Goal: Task Accomplishment & Management: Complete application form

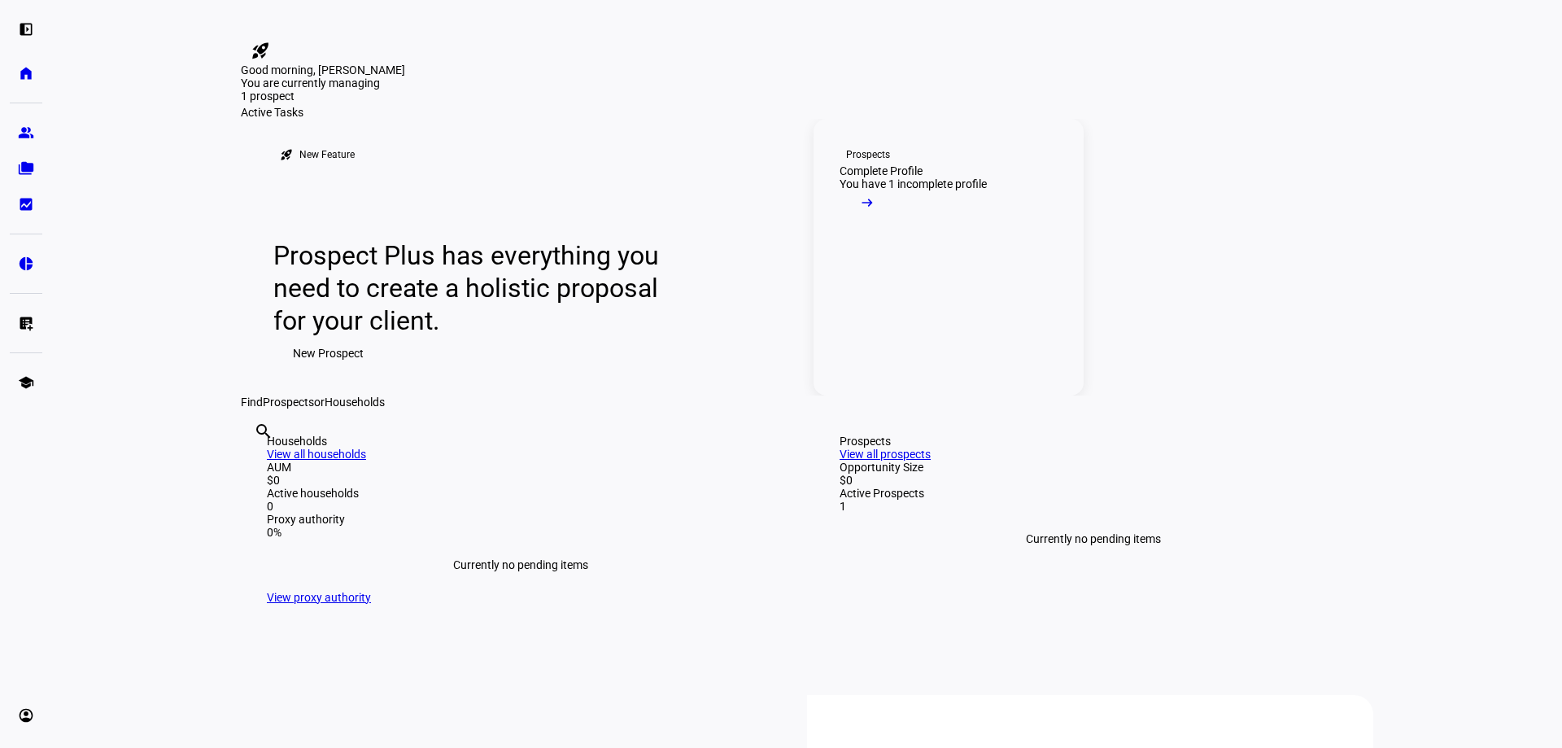
click at [876, 211] on mat-icon "arrow_right_alt" at bounding box center [867, 202] width 16 height 16
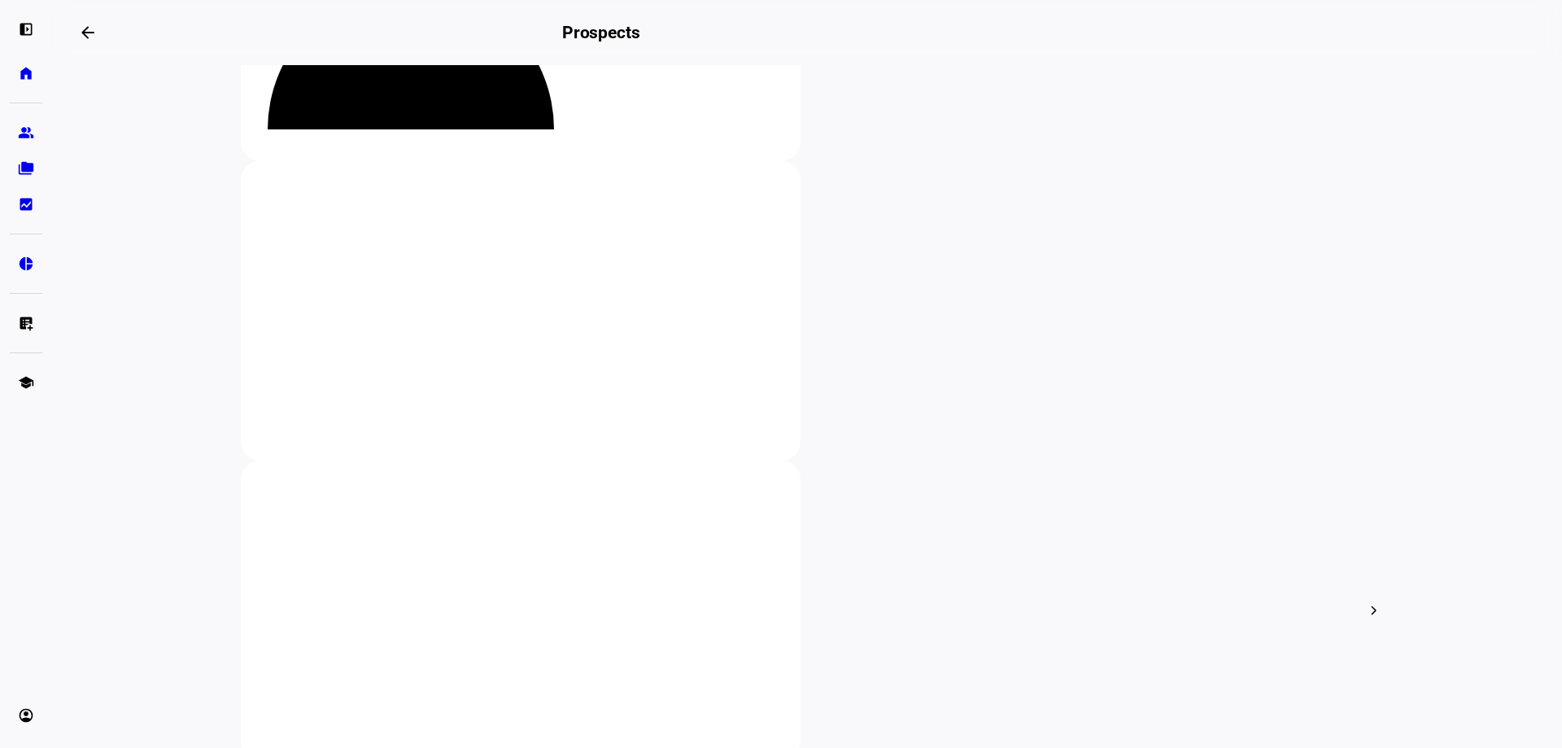
scroll to position [244, 0]
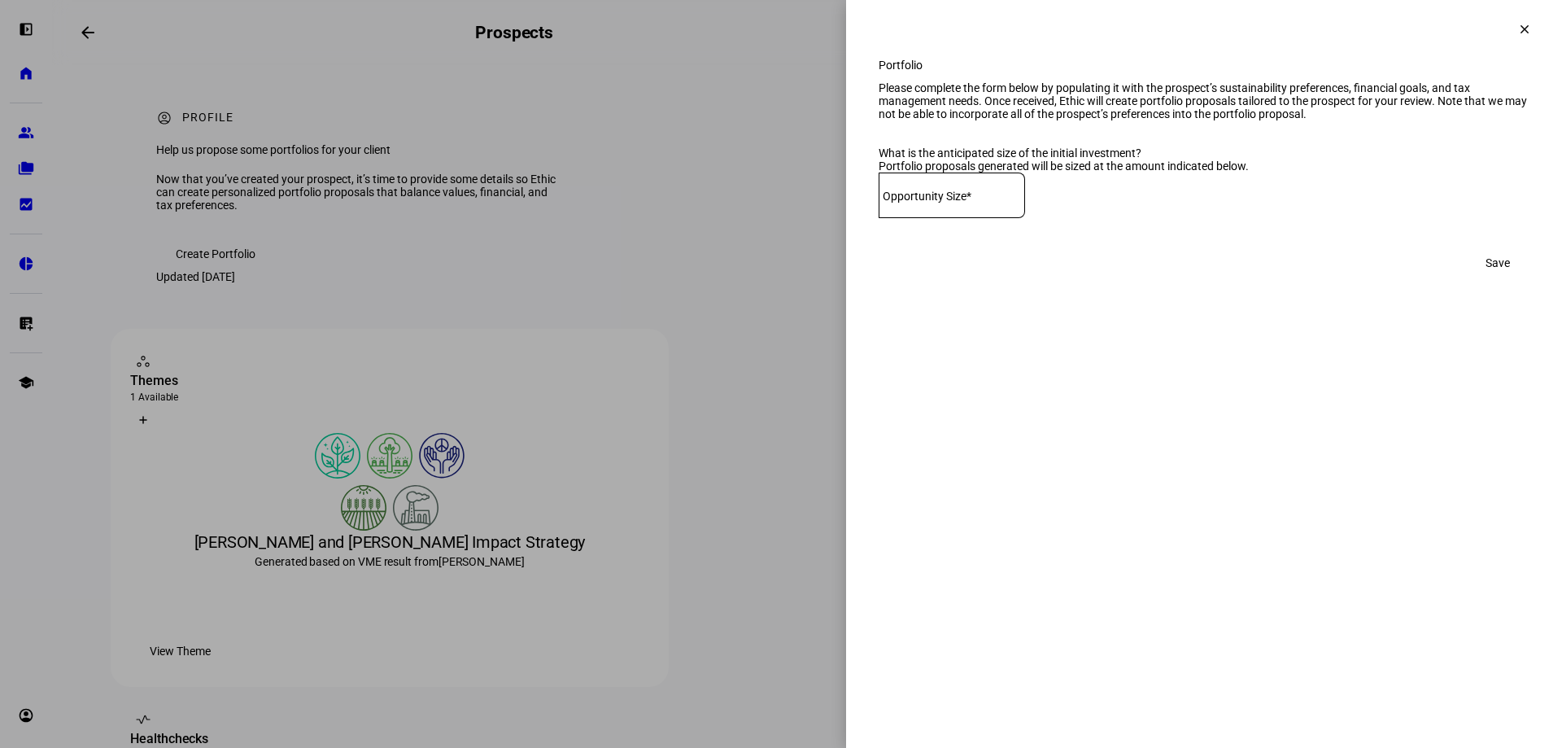
click at [916, 203] on mat-label "Opportunity Size*" at bounding box center [927, 196] width 89 height 13
type input "1"
type input "500,000"
click at [1493, 279] on span "Save" at bounding box center [1498, 263] width 24 height 33
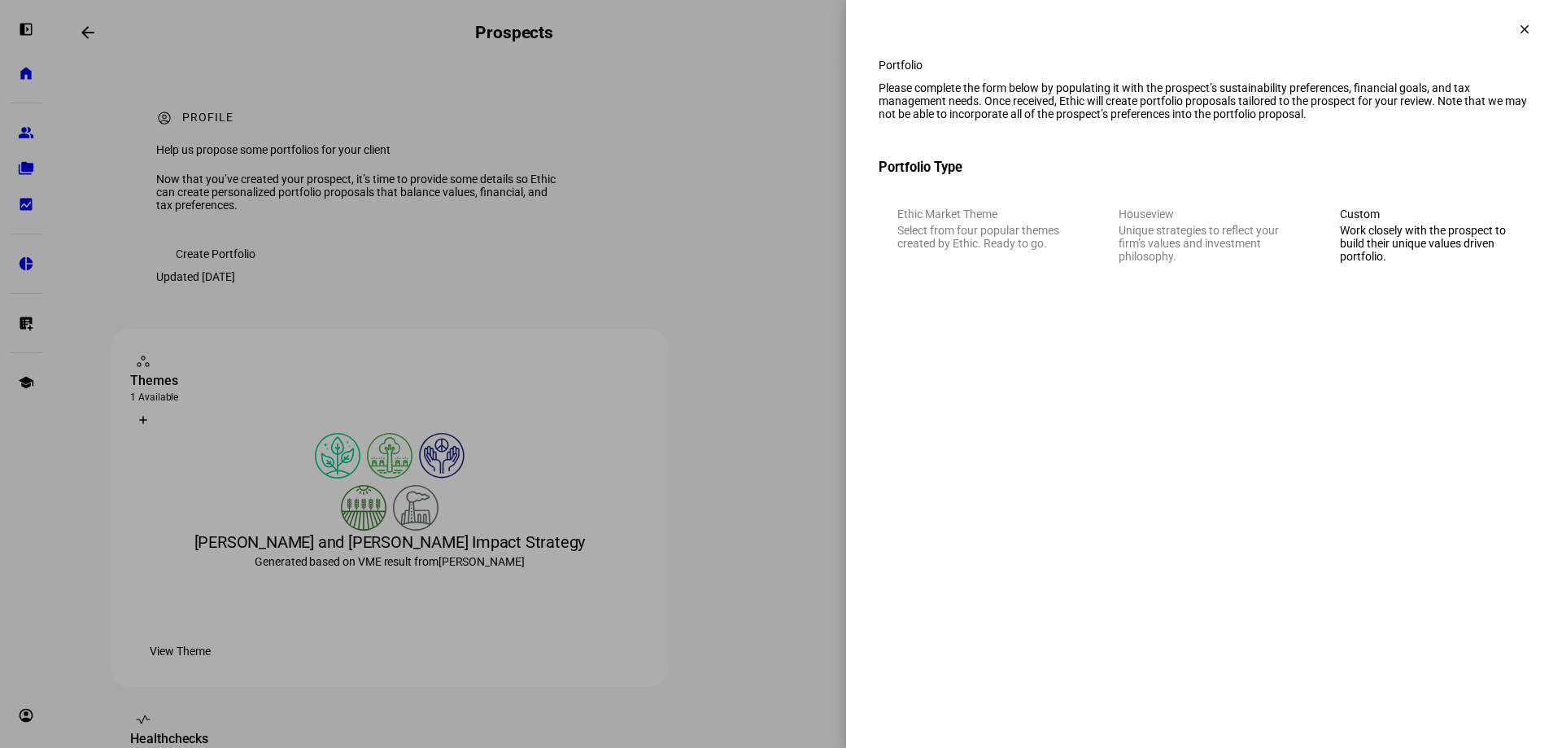
click at [989, 271] on eth-mega-radio-group "Ethic Market Theme Select from four popular themes created by Ethic. Ready to g…" at bounding box center [1204, 235] width 651 height 93
click at [1443, 263] on div "Work closely with the prospect to build their unique values driven portfolio." at bounding box center [1425, 243] width 171 height 39
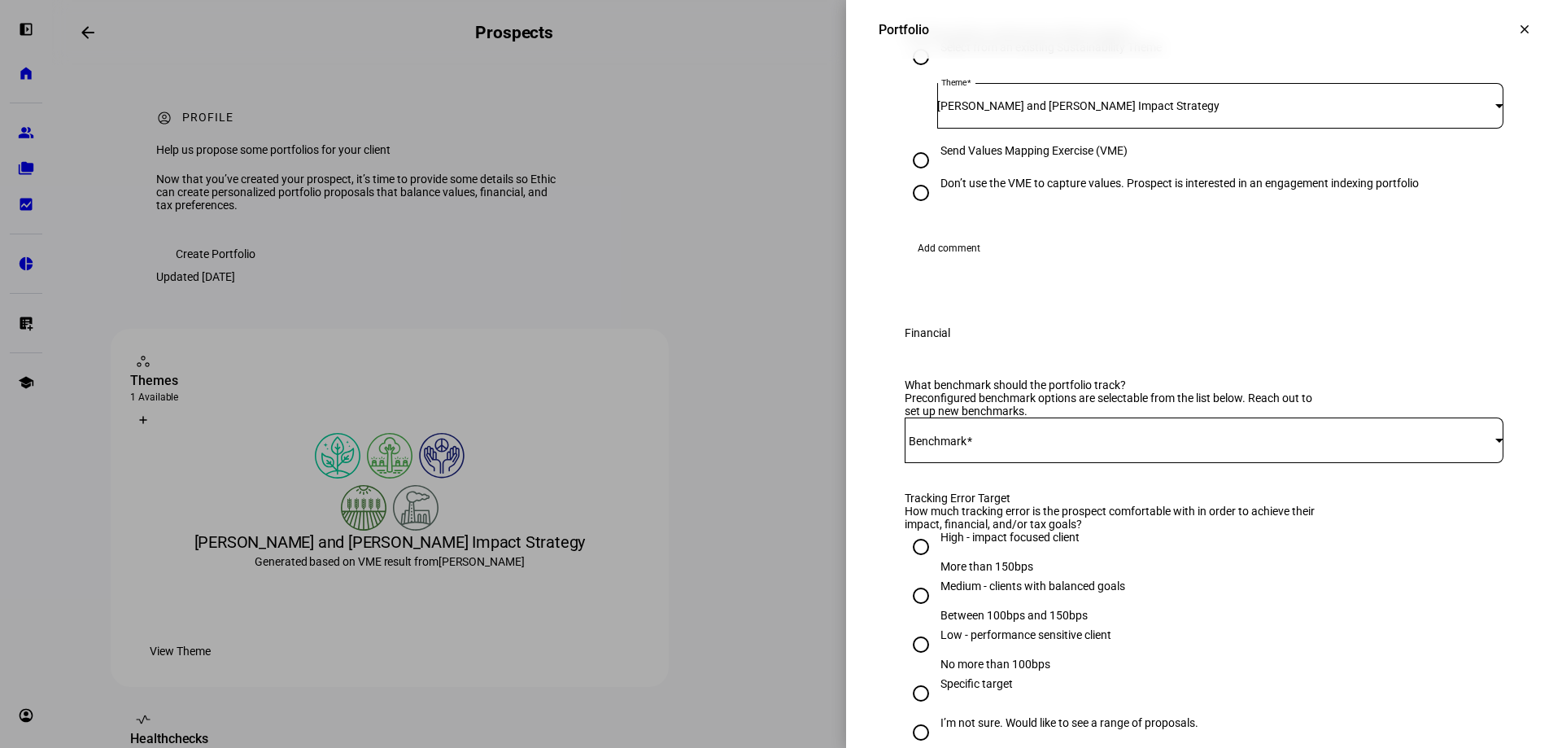
scroll to position [407, 0]
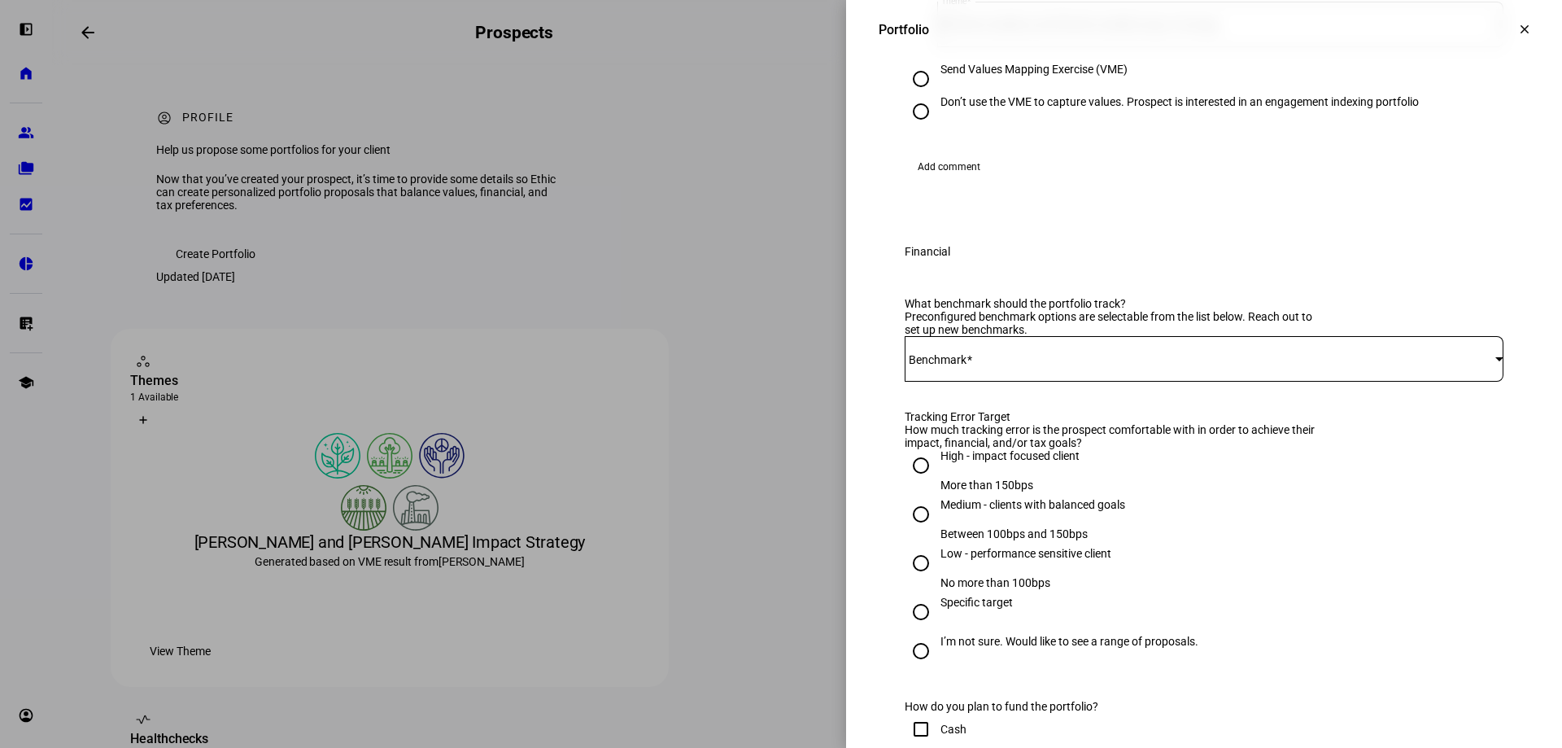
click at [1152, 365] on span at bounding box center [1200, 358] width 591 height 13
click at [1496, 360] on div at bounding box center [1500, 358] width 8 height 4
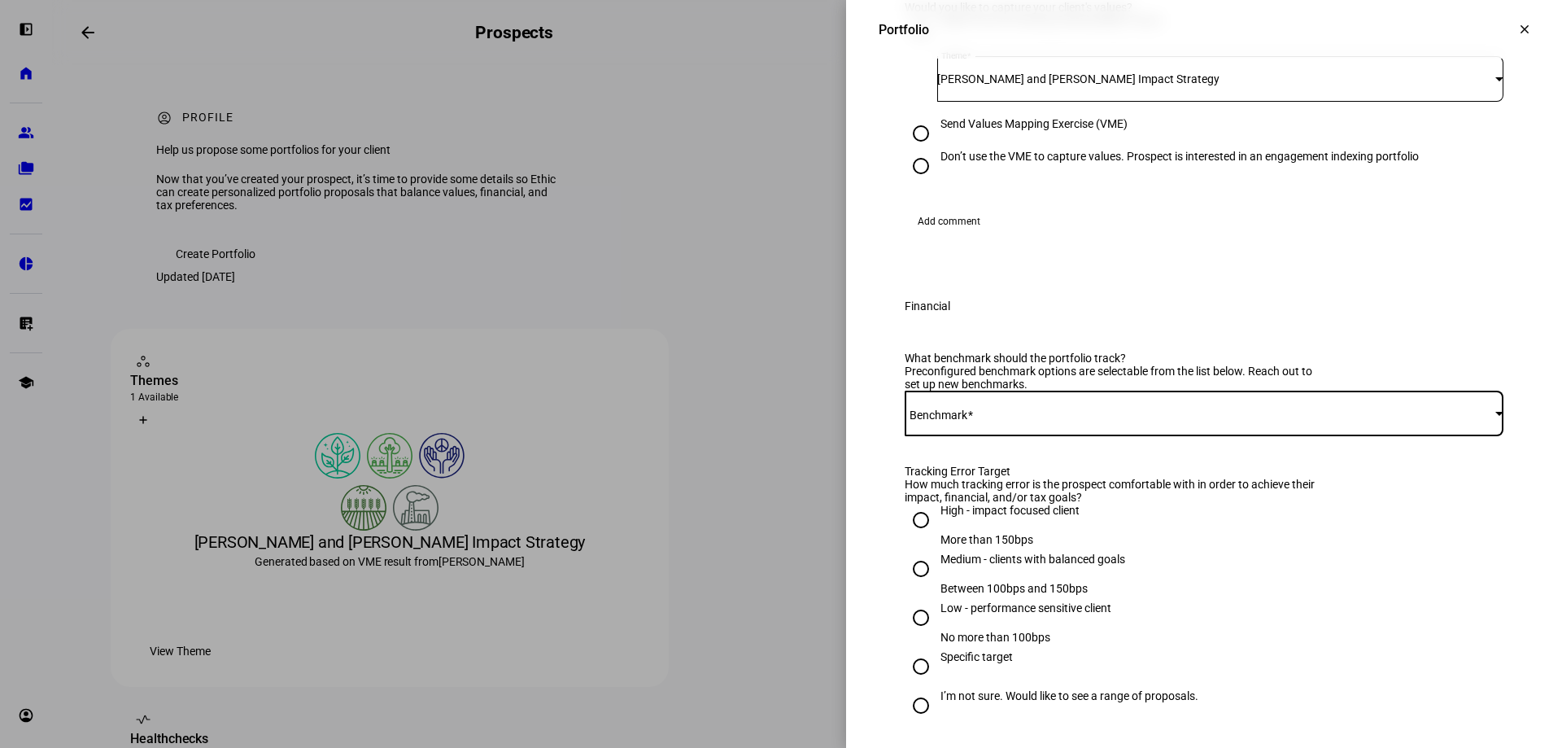
scroll to position [325, 0]
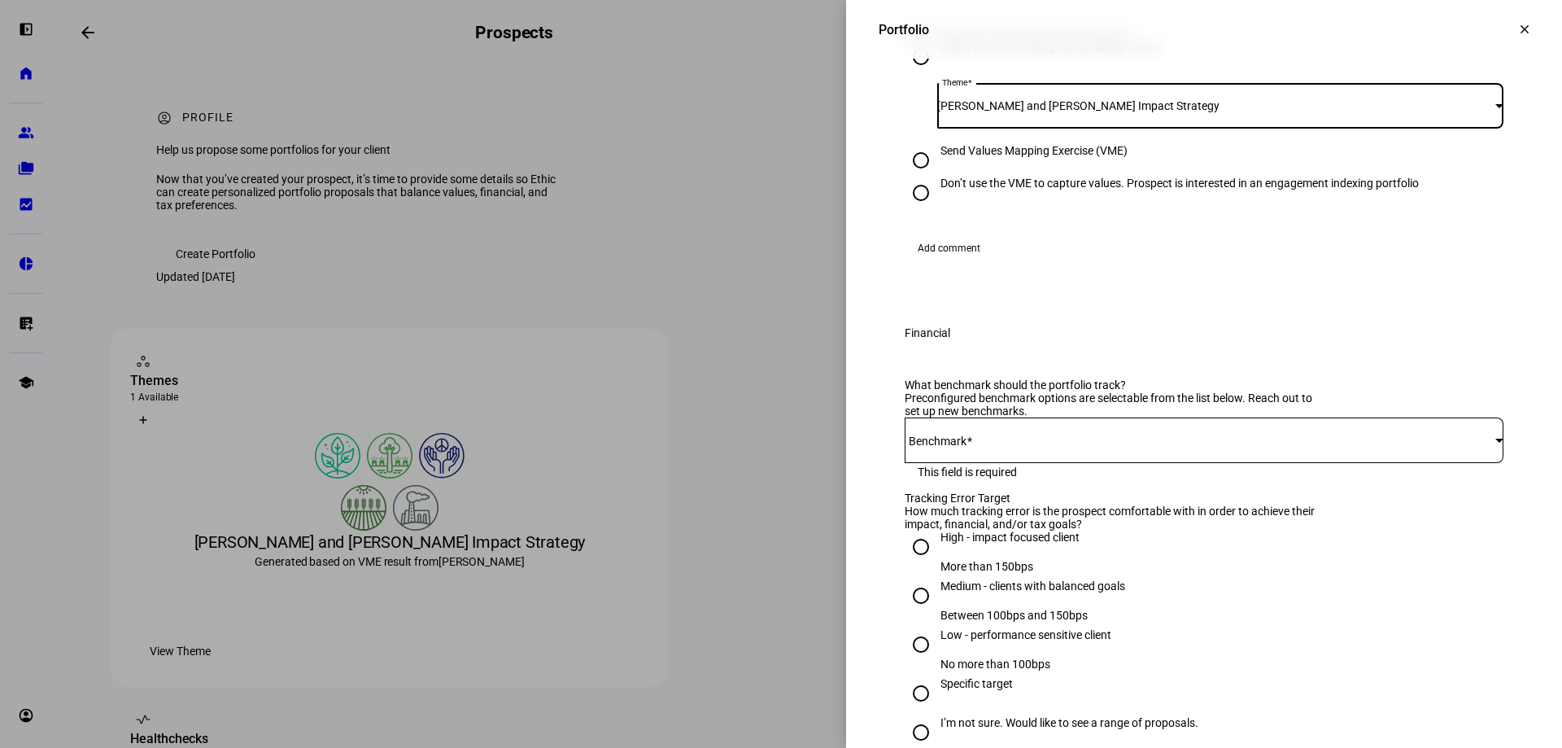
click at [1496, 107] on div at bounding box center [1500, 105] width 8 height 4
click at [1475, 181] on div at bounding box center [781, 374] width 1562 height 748
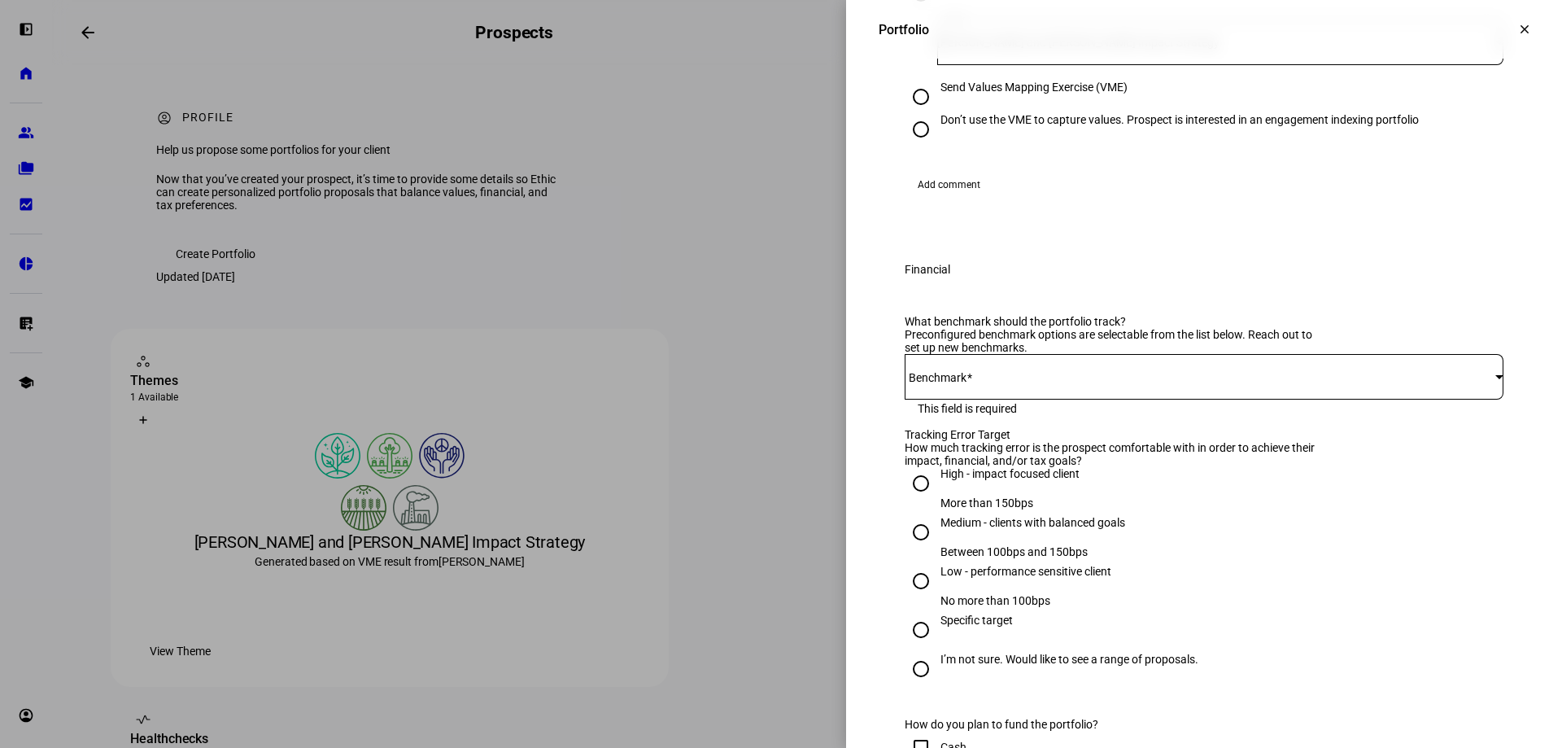
scroll to position [407, 0]
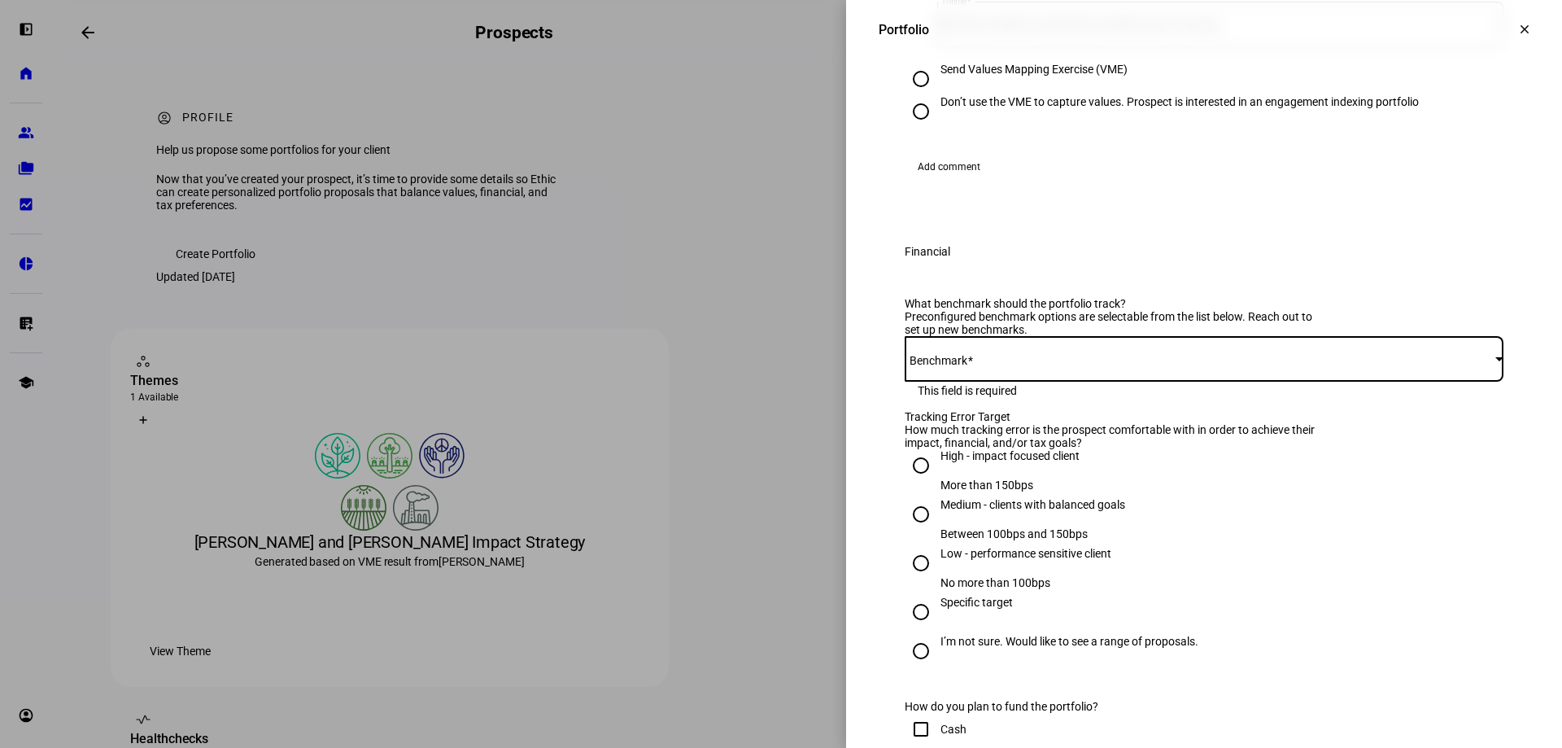
click at [1496, 360] on div at bounding box center [1500, 358] width 8 height 4
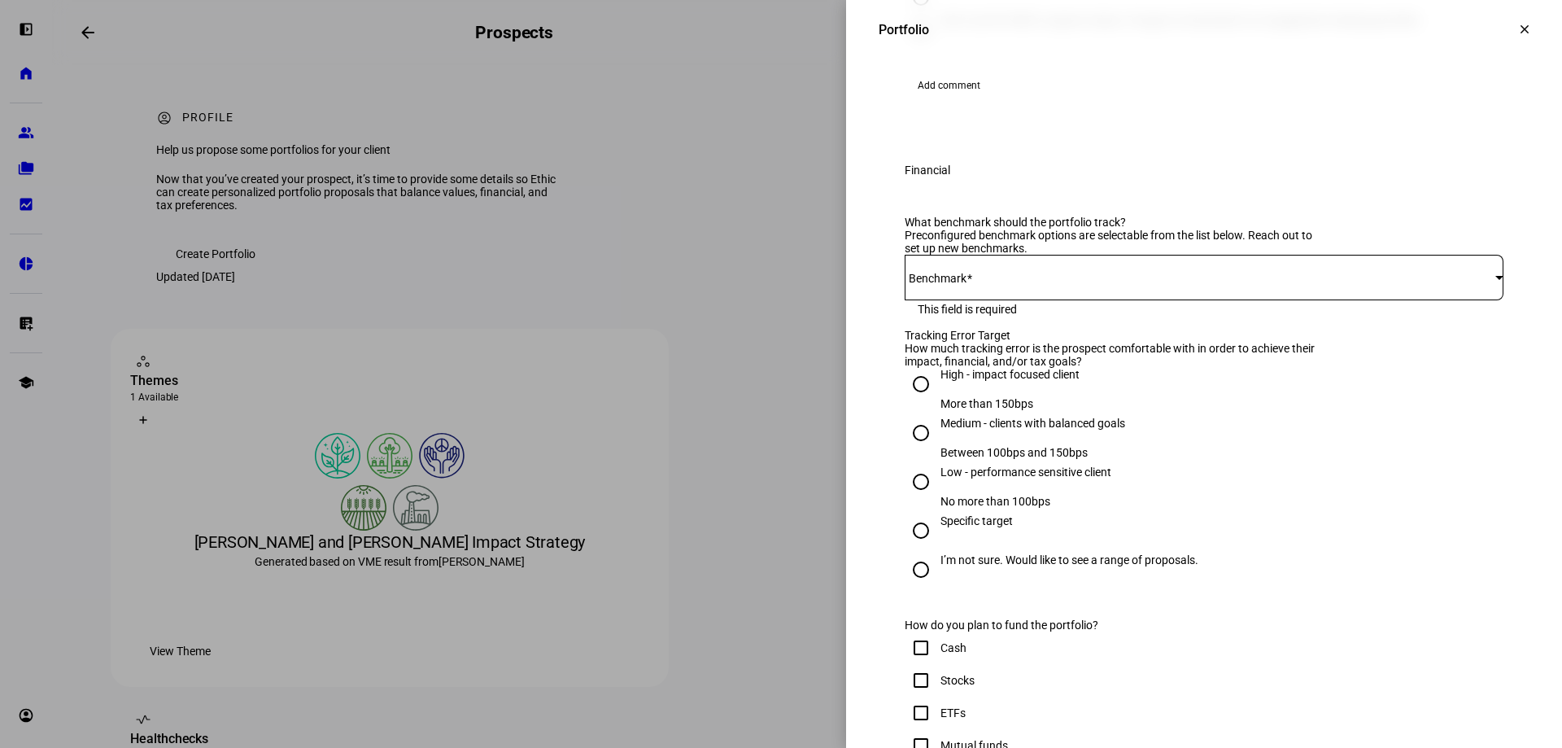
click at [907, 449] on input "Medium - clients with balanced goals Between 100bps and 150bps" at bounding box center [921, 433] width 33 height 33
radio input "true"
click at [1496, 279] on div at bounding box center [1500, 277] width 8 height 4
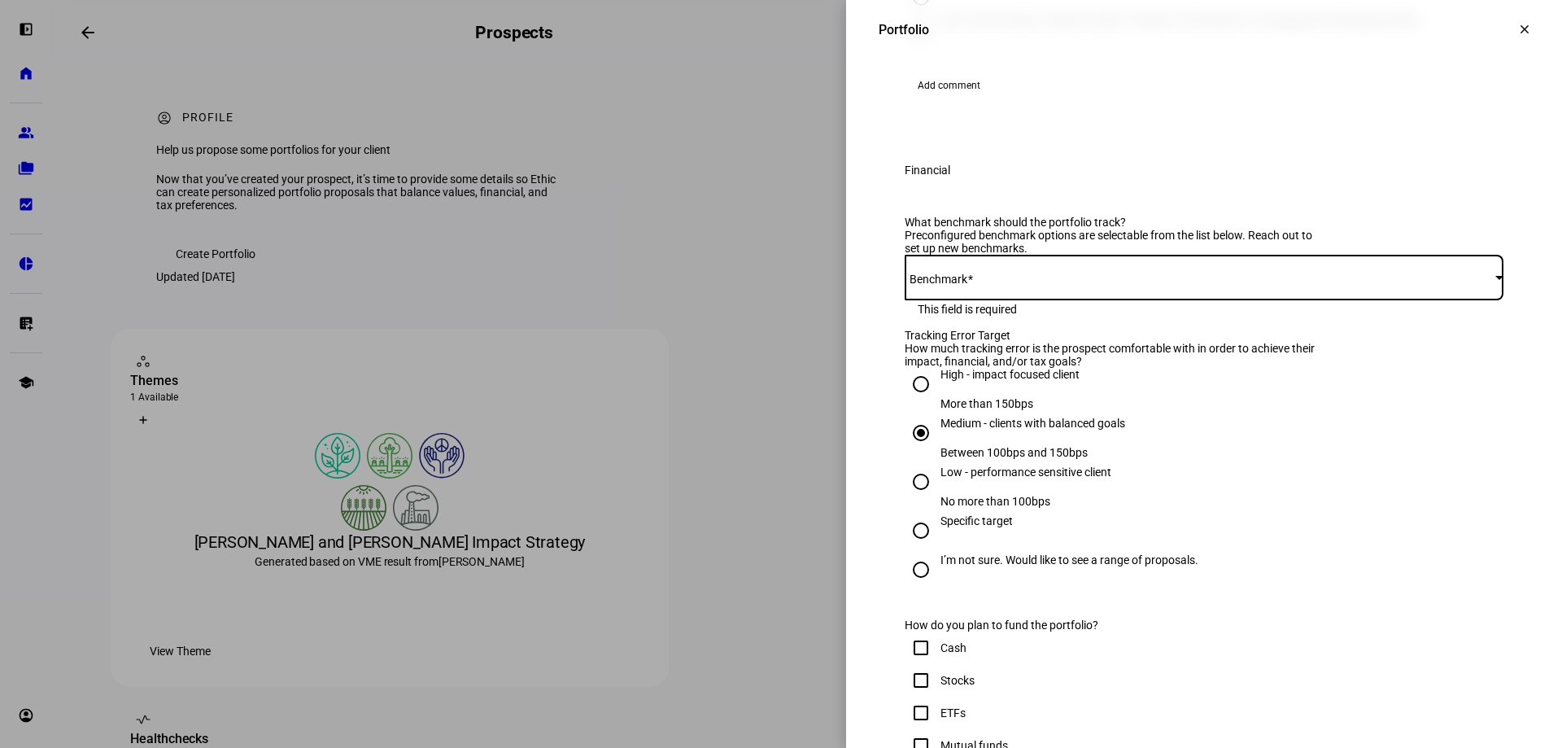
click at [923, 300] on div at bounding box center [1204, 278] width 599 height 46
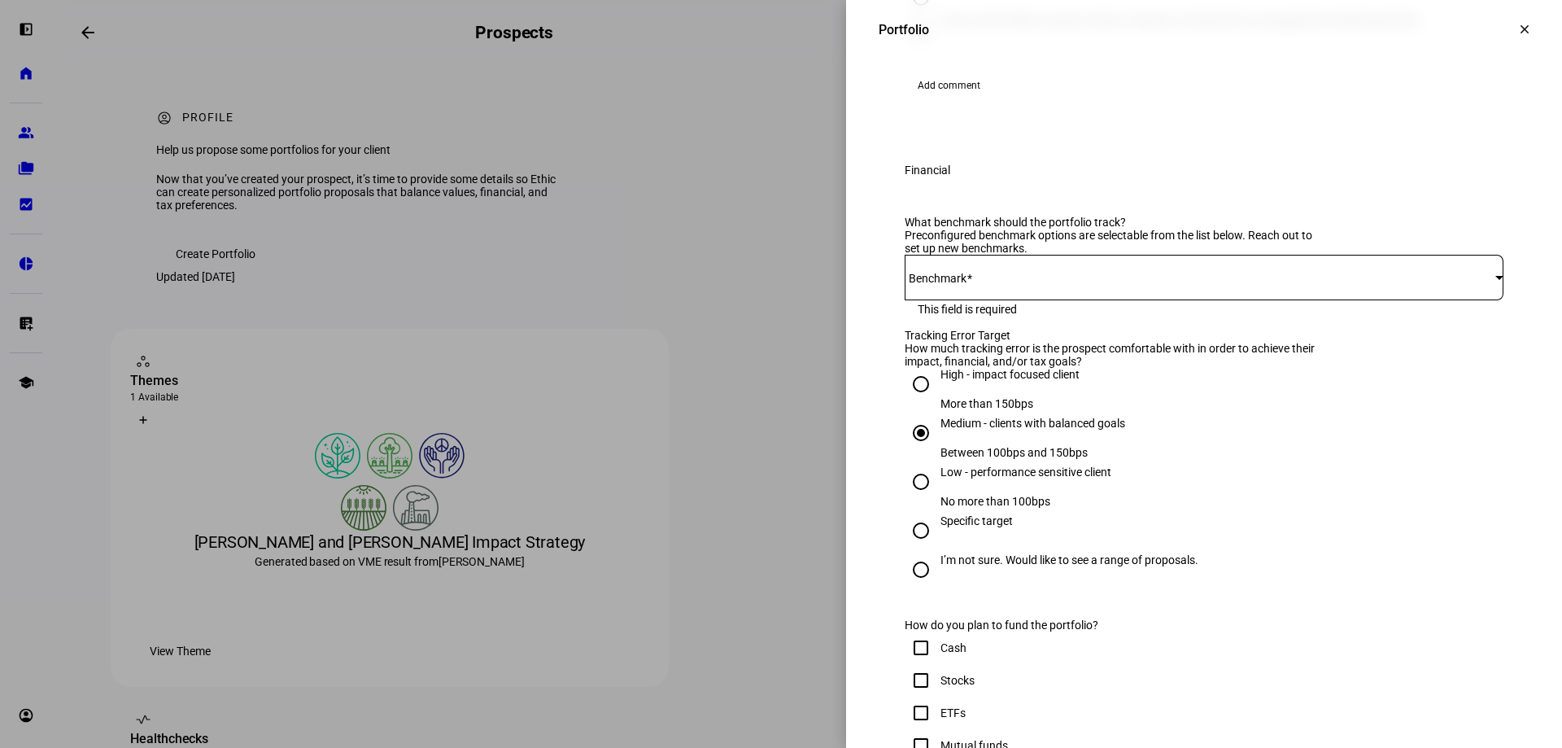
click at [923, 285] on mat-label "Benchmark" at bounding box center [938, 278] width 58 height 13
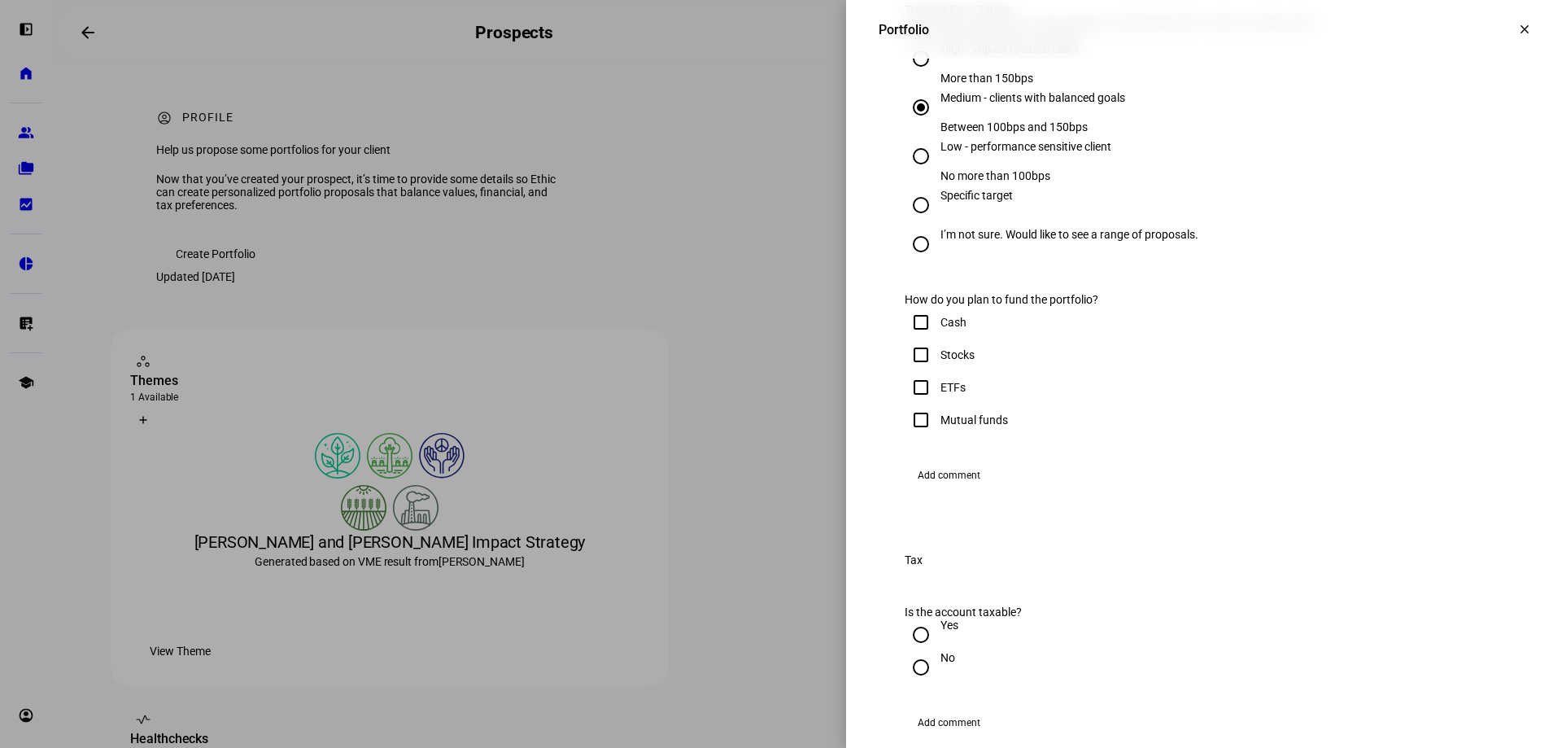
scroll to position [895, 0]
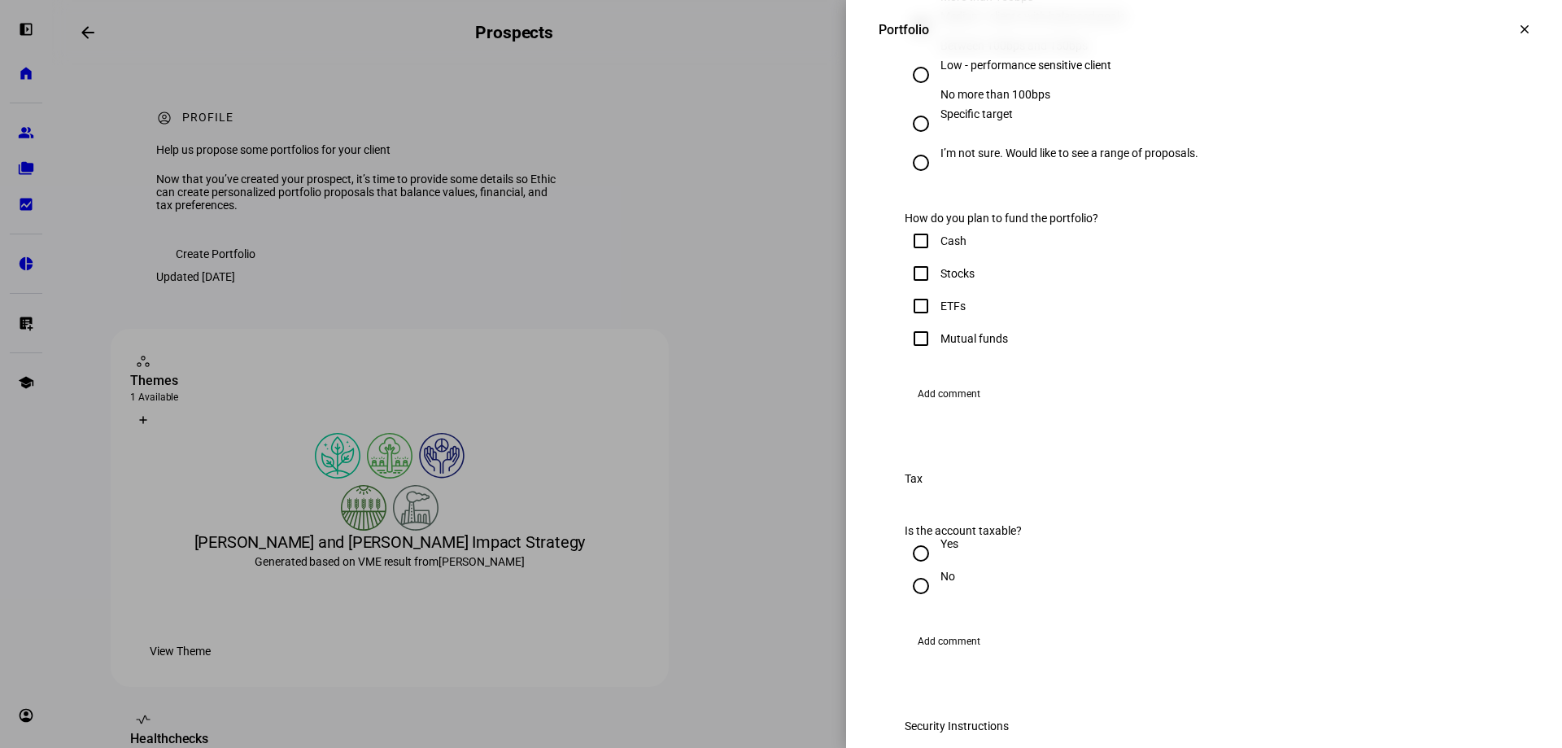
click at [911, 290] on input "Stocks" at bounding box center [921, 273] width 33 height 33
checkbox input "true"
click at [909, 355] on input "Mutual funds" at bounding box center [921, 338] width 33 height 33
checkbox input "true"
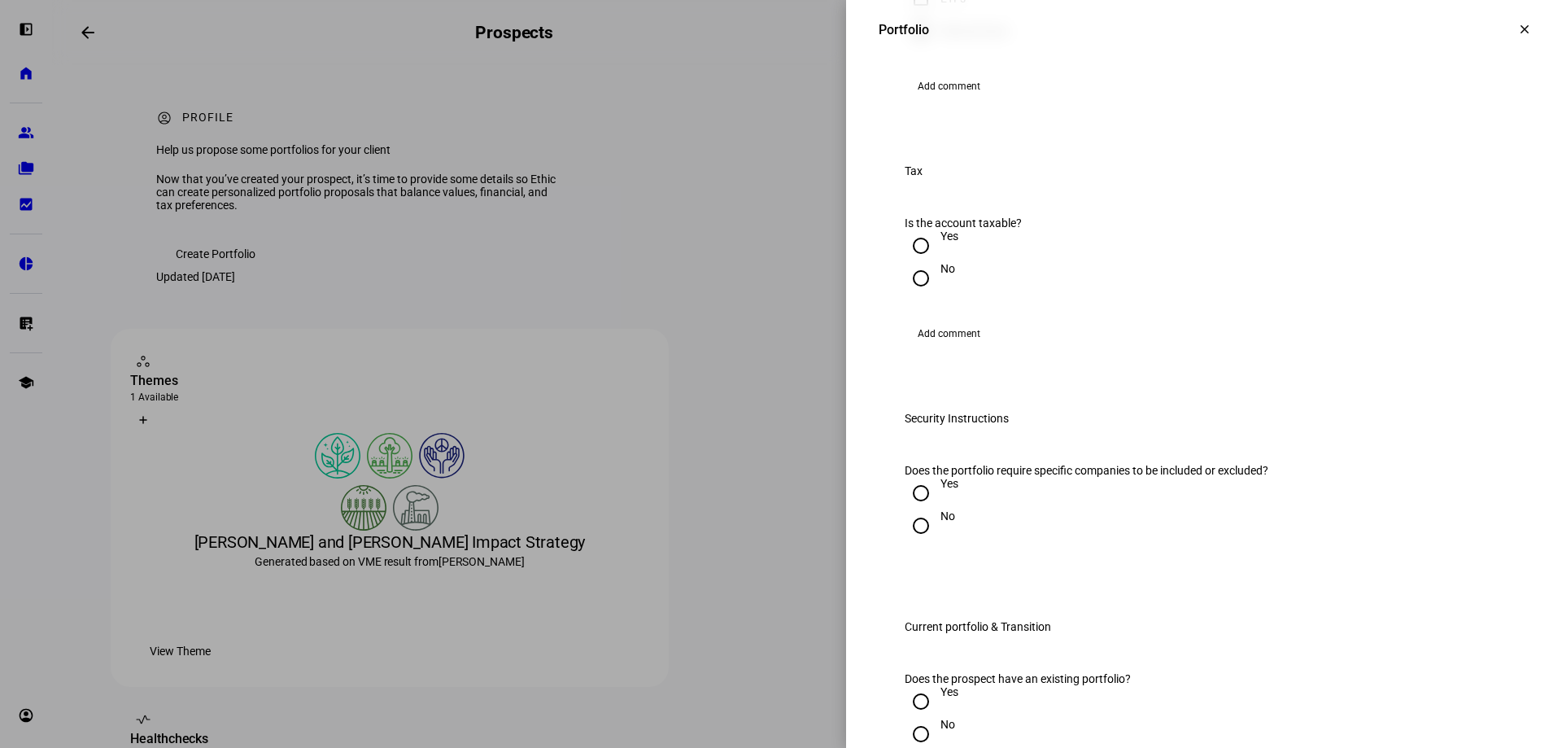
scroll to position [1221, 0]
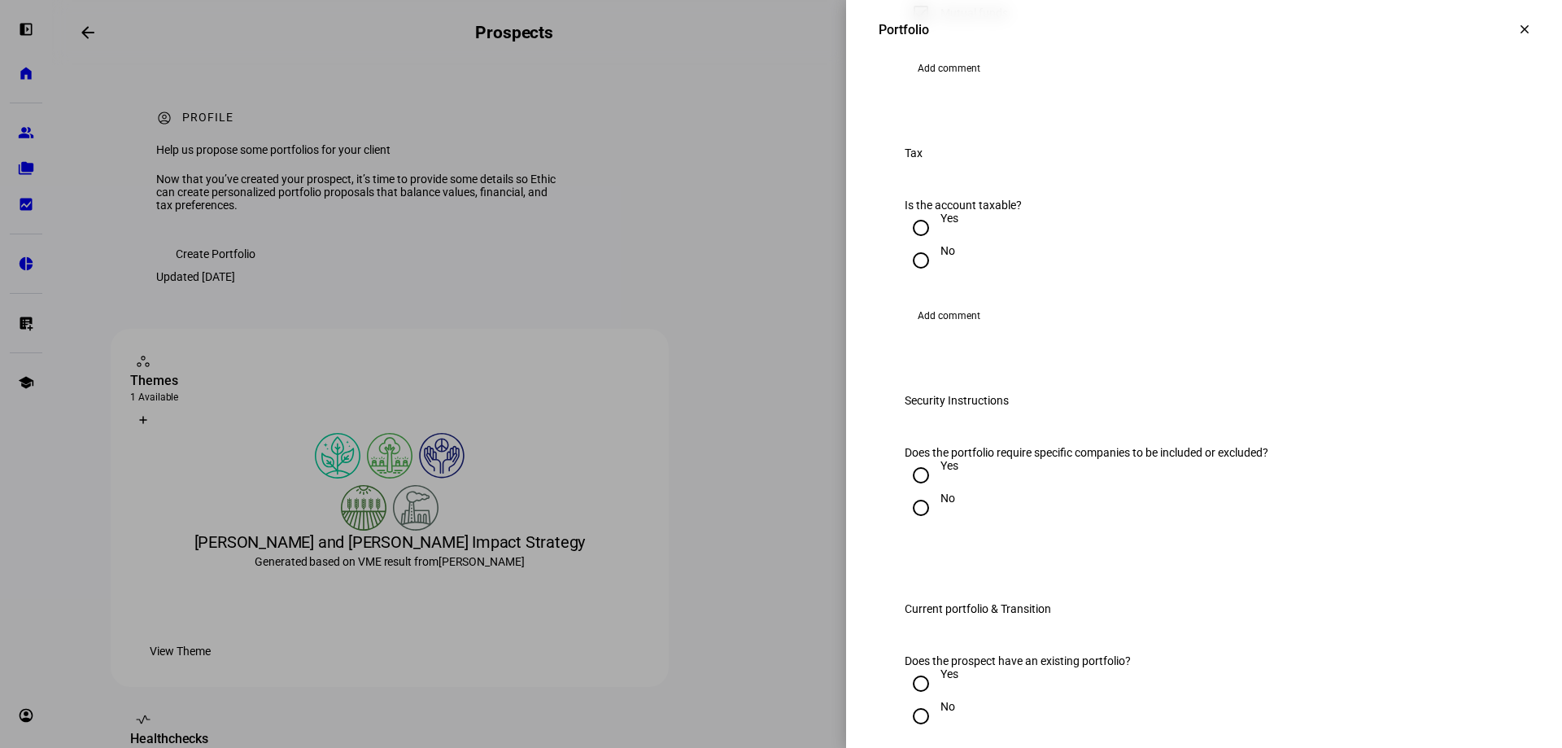
click at [913, 277] on input "No" at bounding box center [921, 260] width 33 height 33
radio input "true"
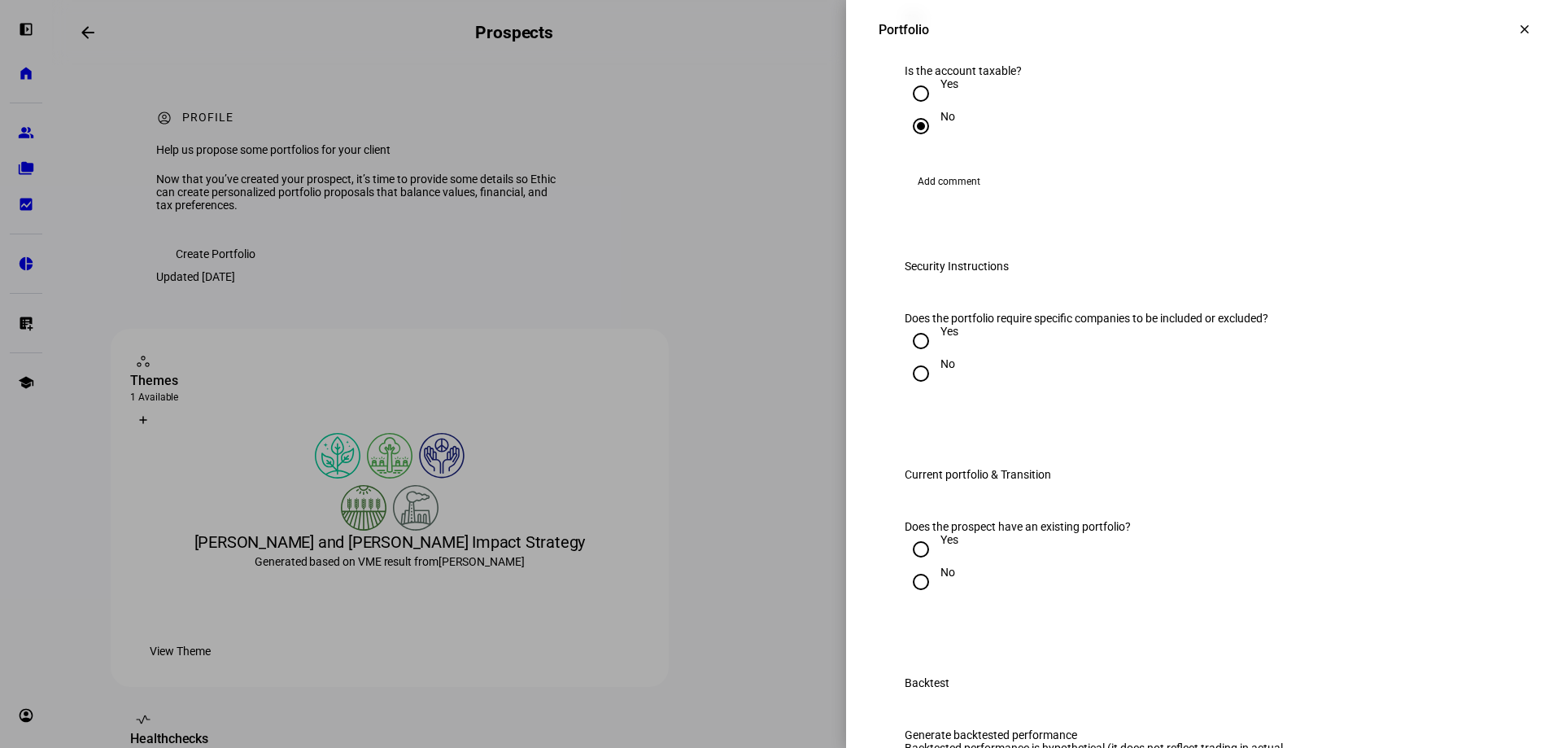
scroll to position [1383, 0]
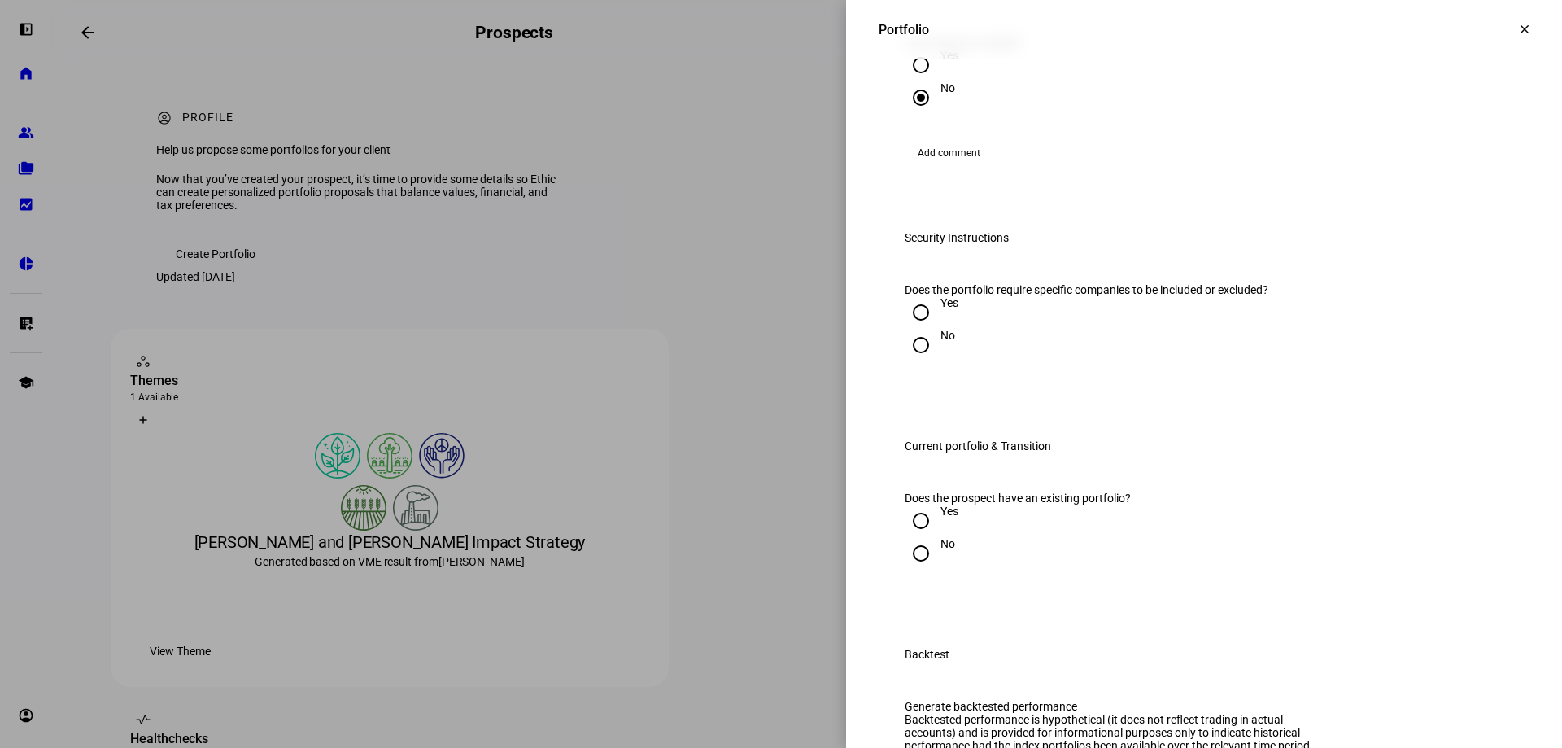
click at [907, 361] on input "No" at bounding box center [921, 345] width 33 height 33
radio input "true"
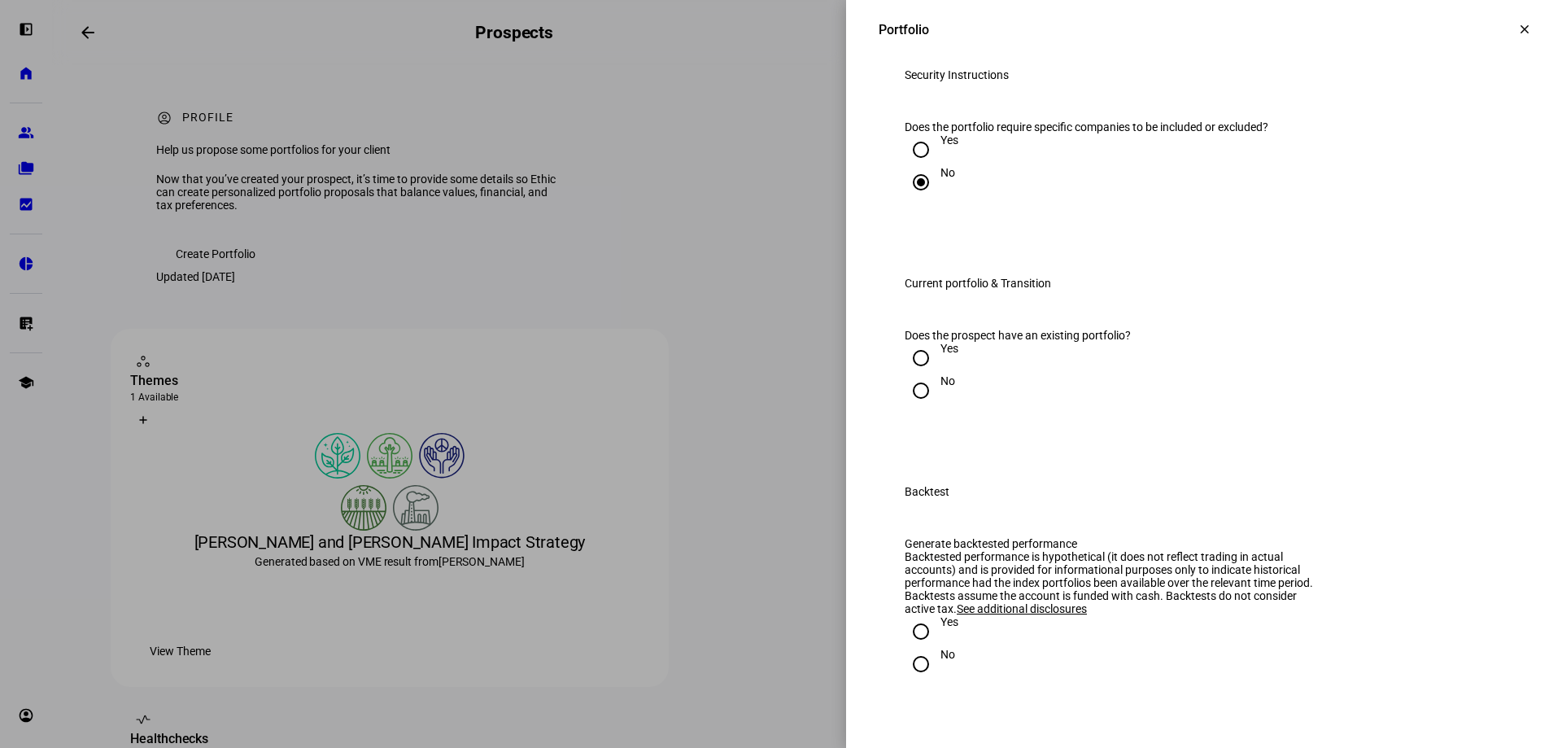
scroll to position [1627, 0]
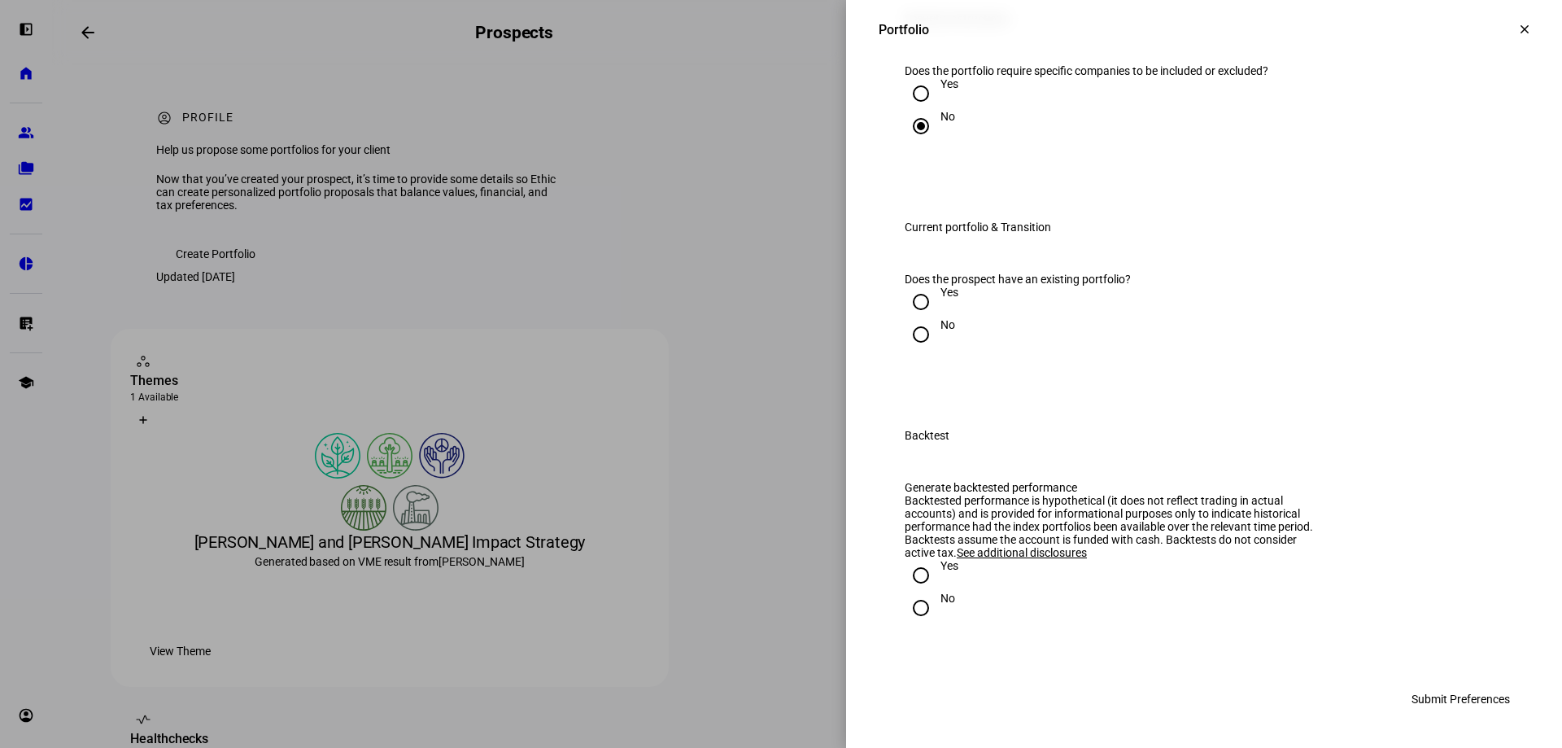
click at [906, 351] on input "No" at bounding box center [921, 334] width 33 height 33
radio input "true"
click at [910, 592] on input "Yes" at bounding box center [921, 575] width 33 height 33
radio input "true"
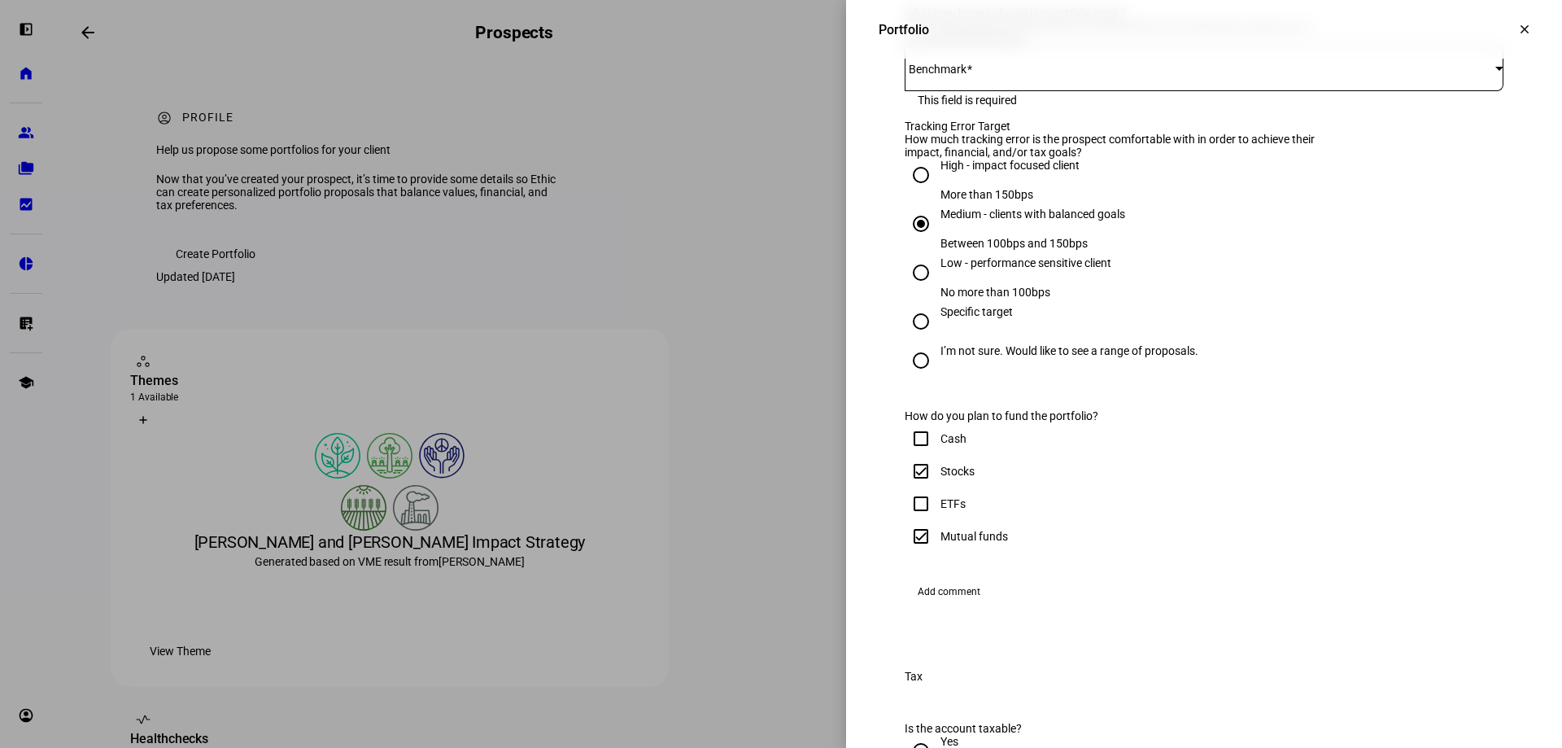
scroll to position [601, 0]
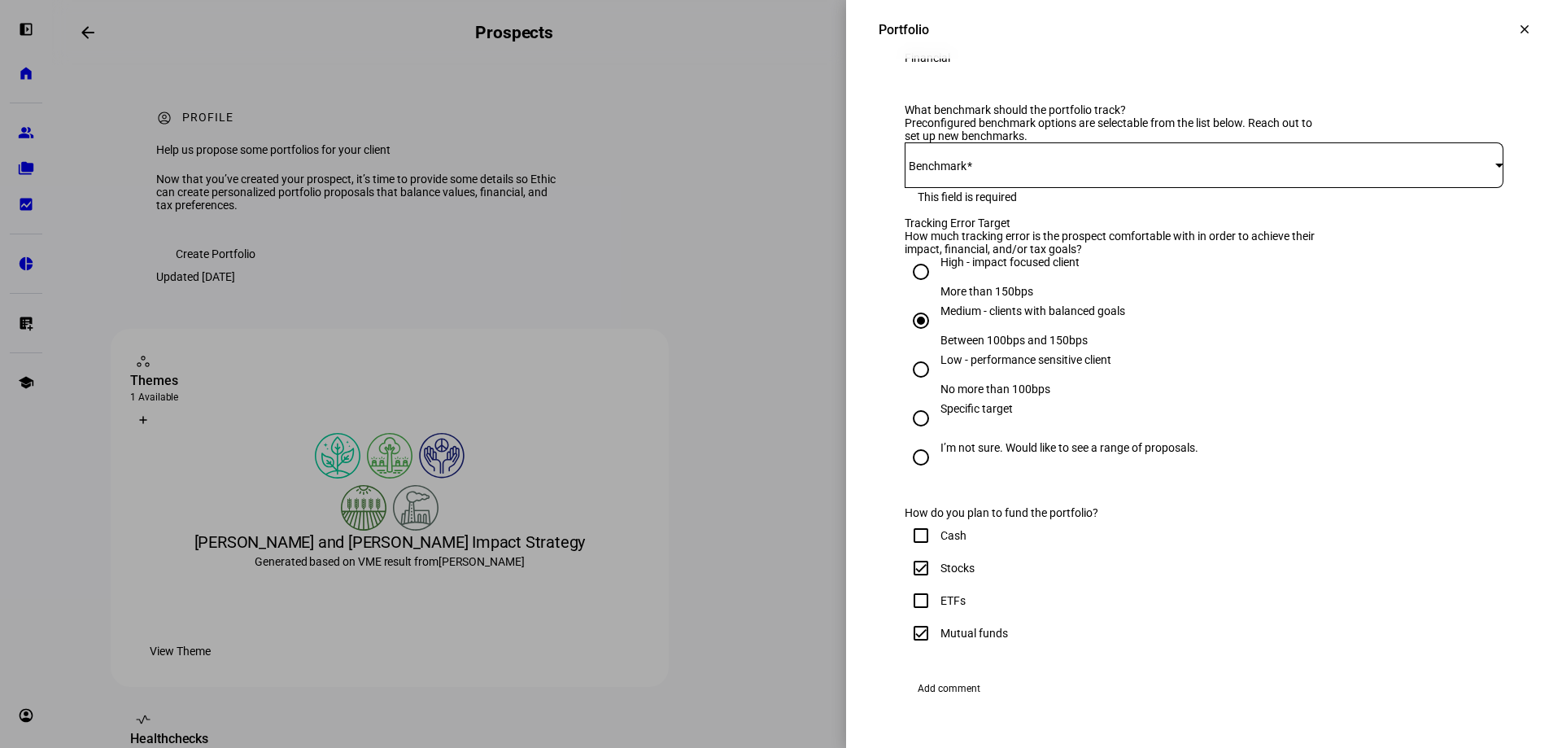
click at [906, 474] on input "I’m not sure. Would like to see a range of proposals." at bounding box center [921, 457] width 33 height 33
radio input "true"
click at [1496, 167] on div at bounding box center [1500, 165] width 8 height 4
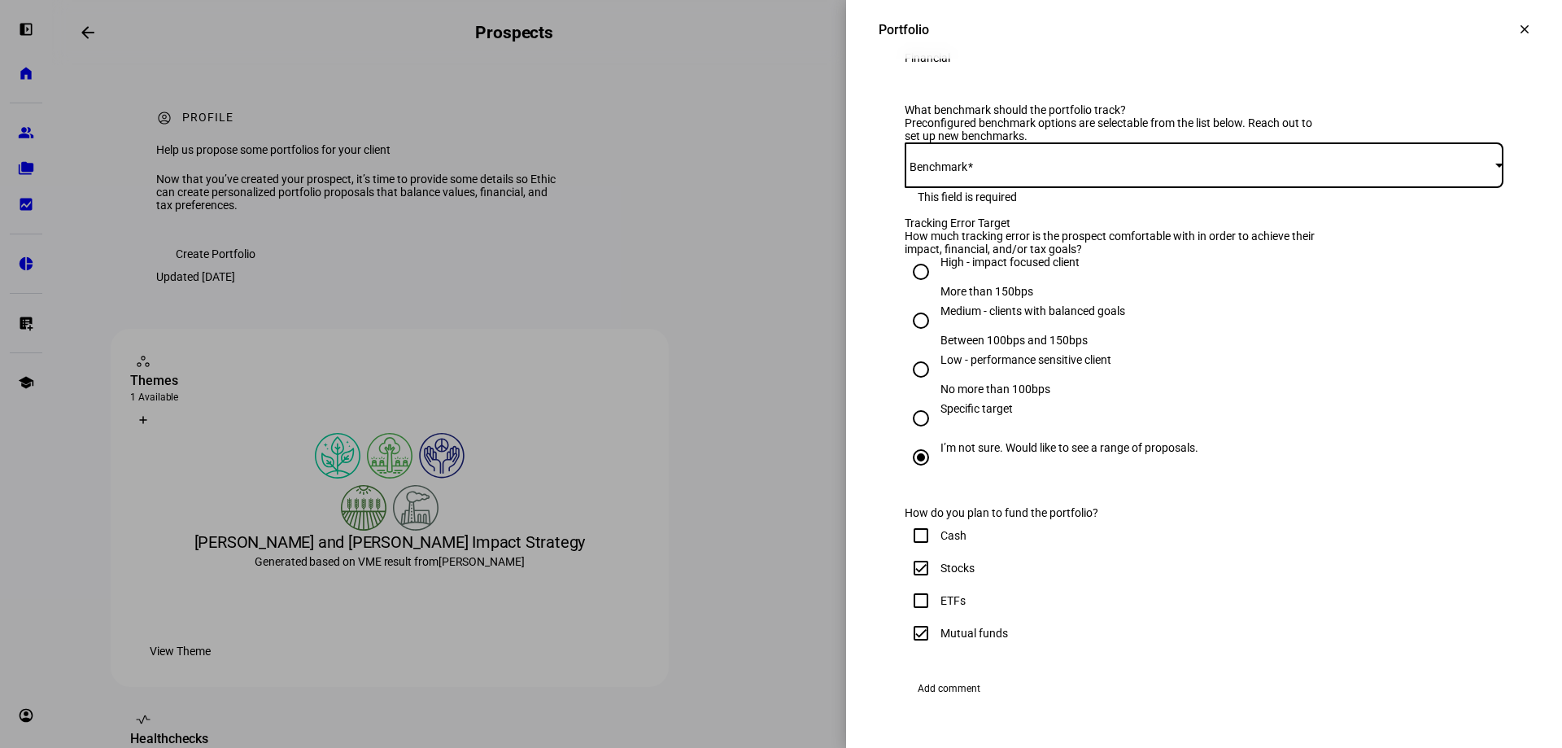
click at [1496, 167] on div at bounding box center [1500, 165] width 8 height 4
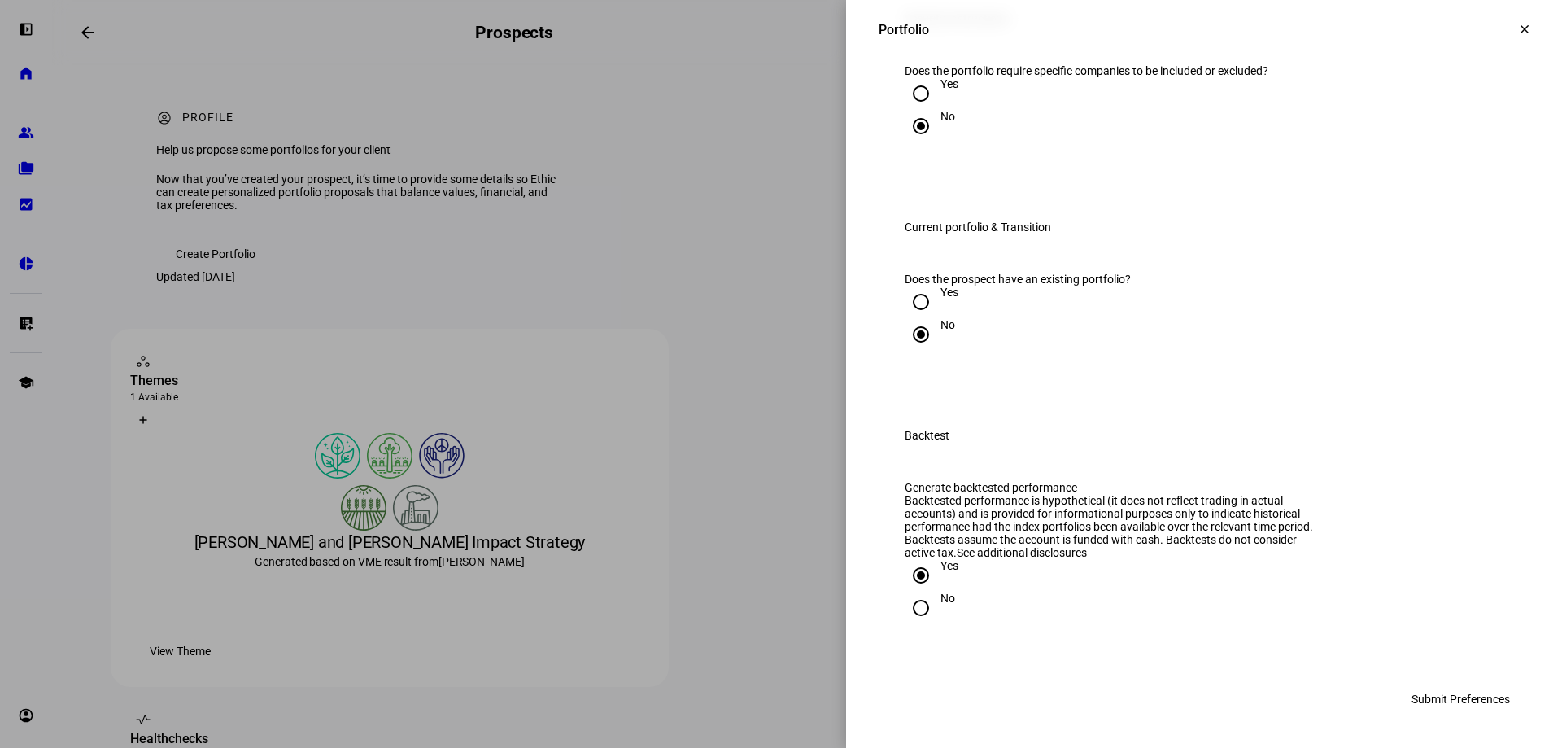
scroll to position [1903, 0]
click at [1439, 703] on span "Submit Preferences" at bounding box center [1461, 699] width 98 height 33
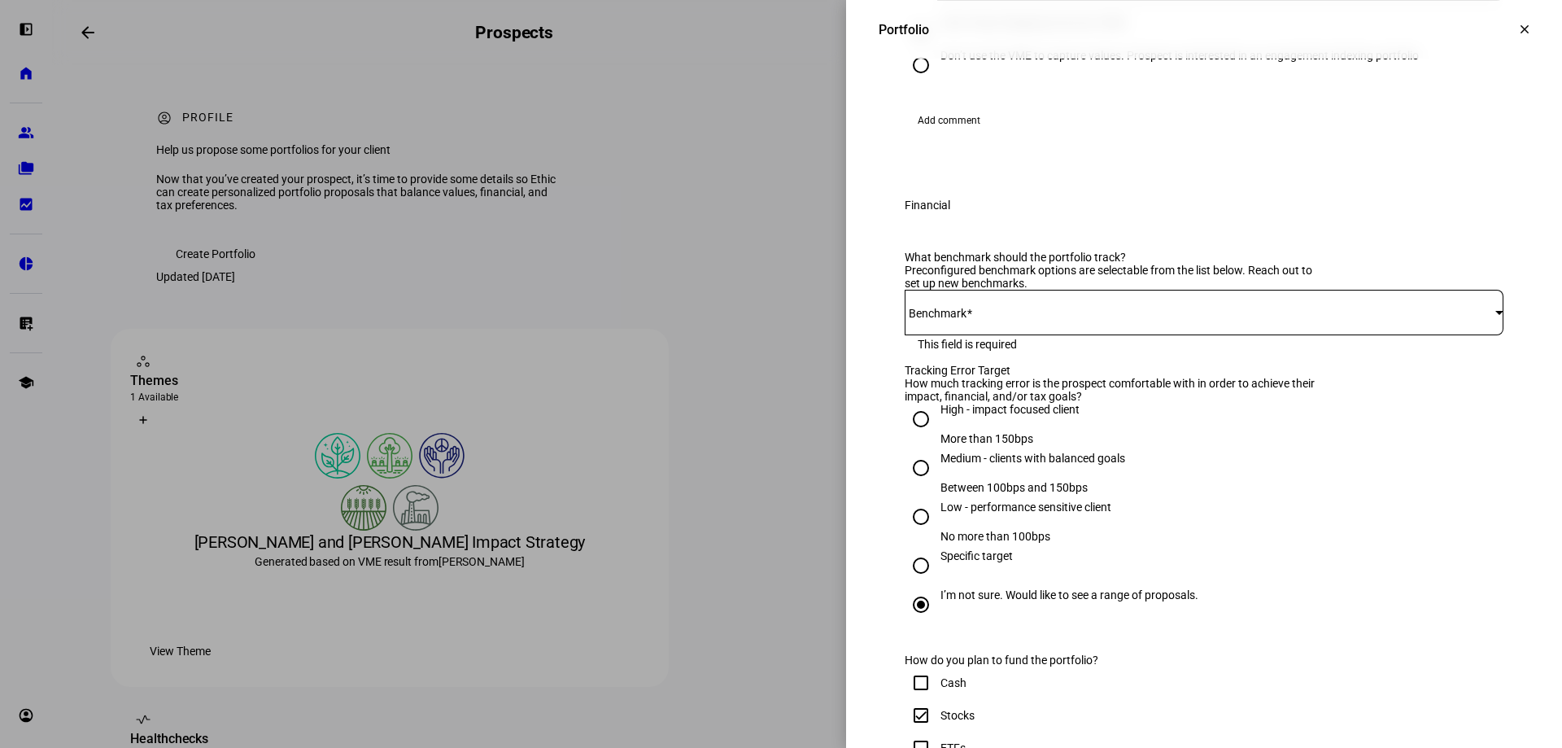
scroll to position [438, 0]
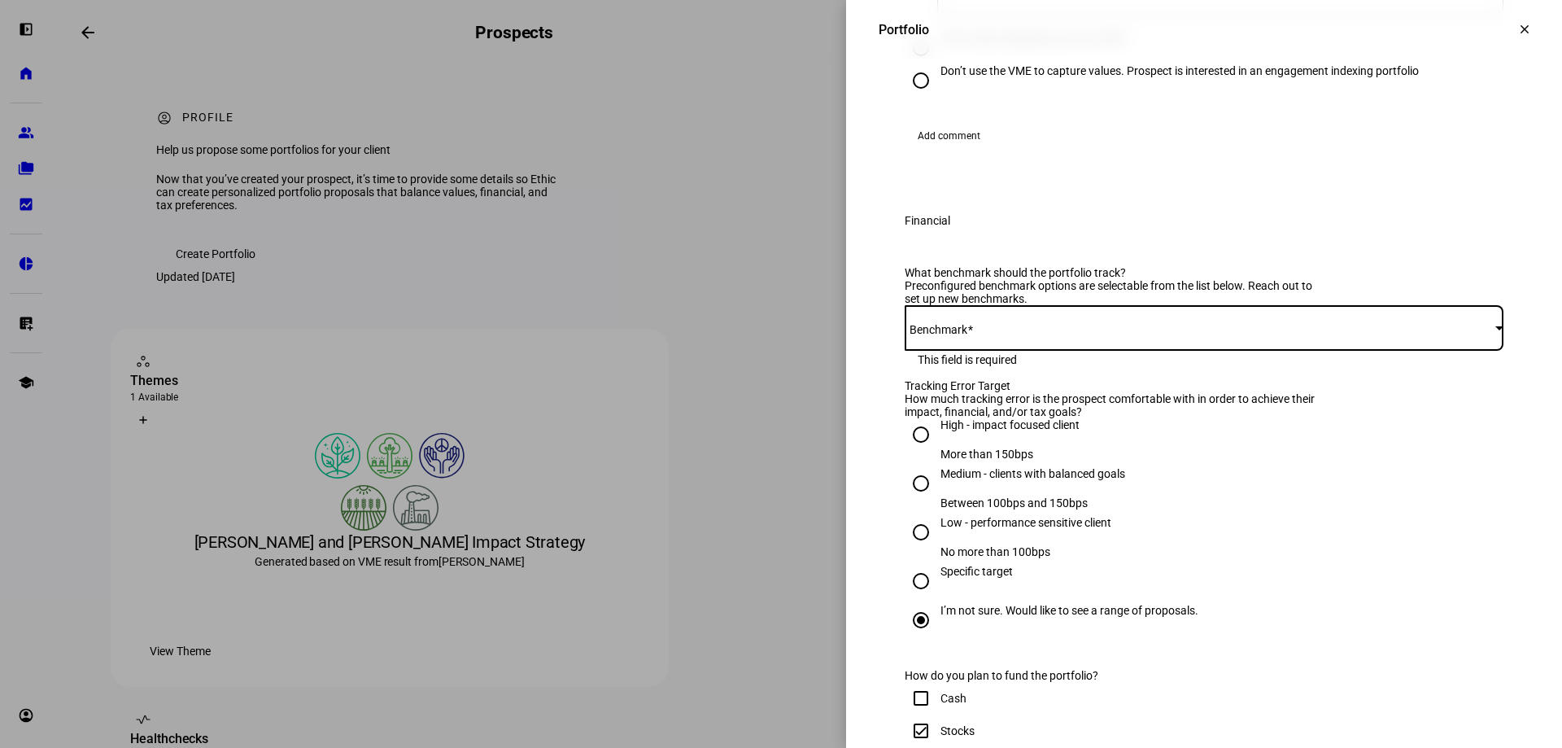
click at [918, 334] on span at bounding box center [1200, 327] width 591 height 13
click at [910, 336] on mat-label "Benchmark" at bounding box center [939, 329] width 58 height 13
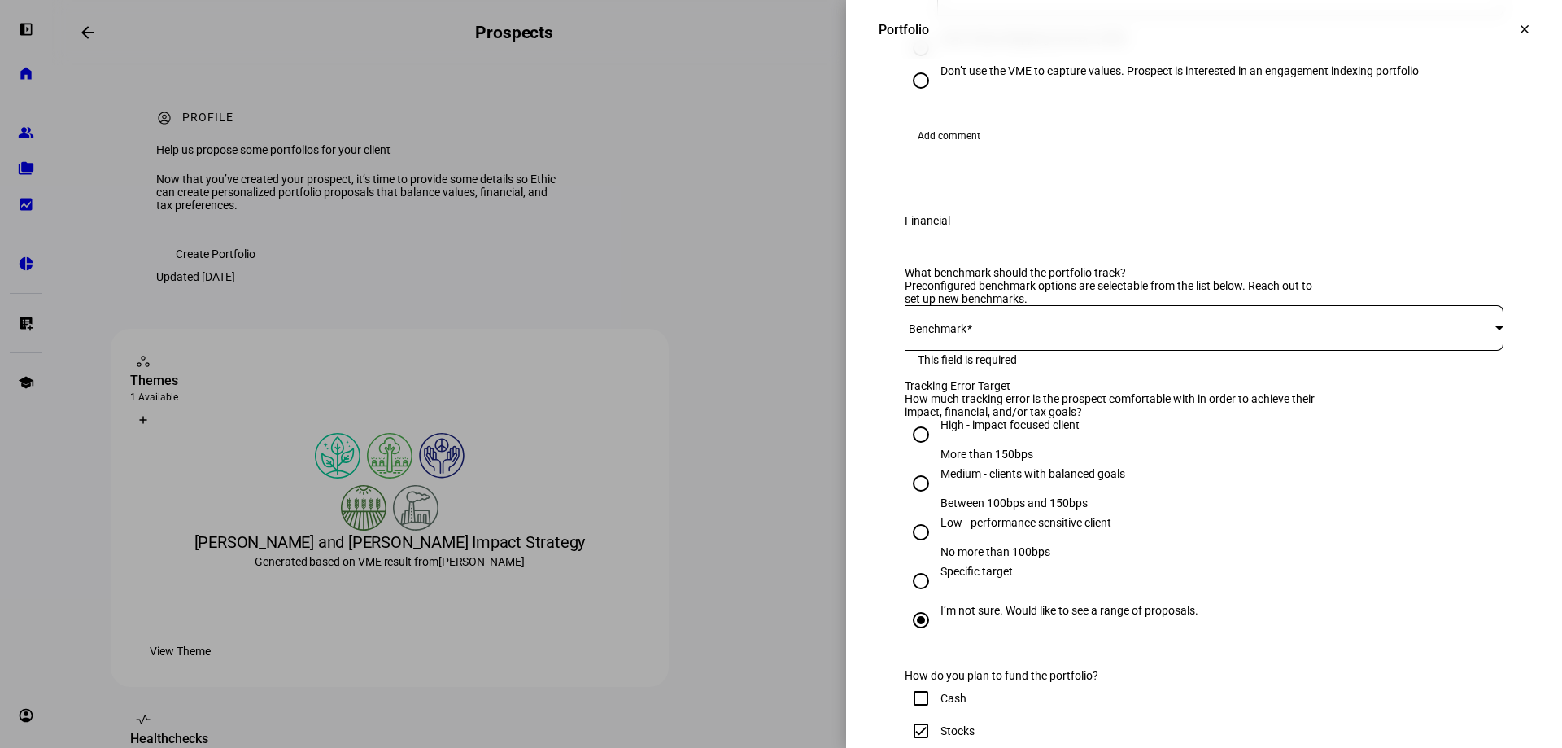
scroll to position [356, 0]
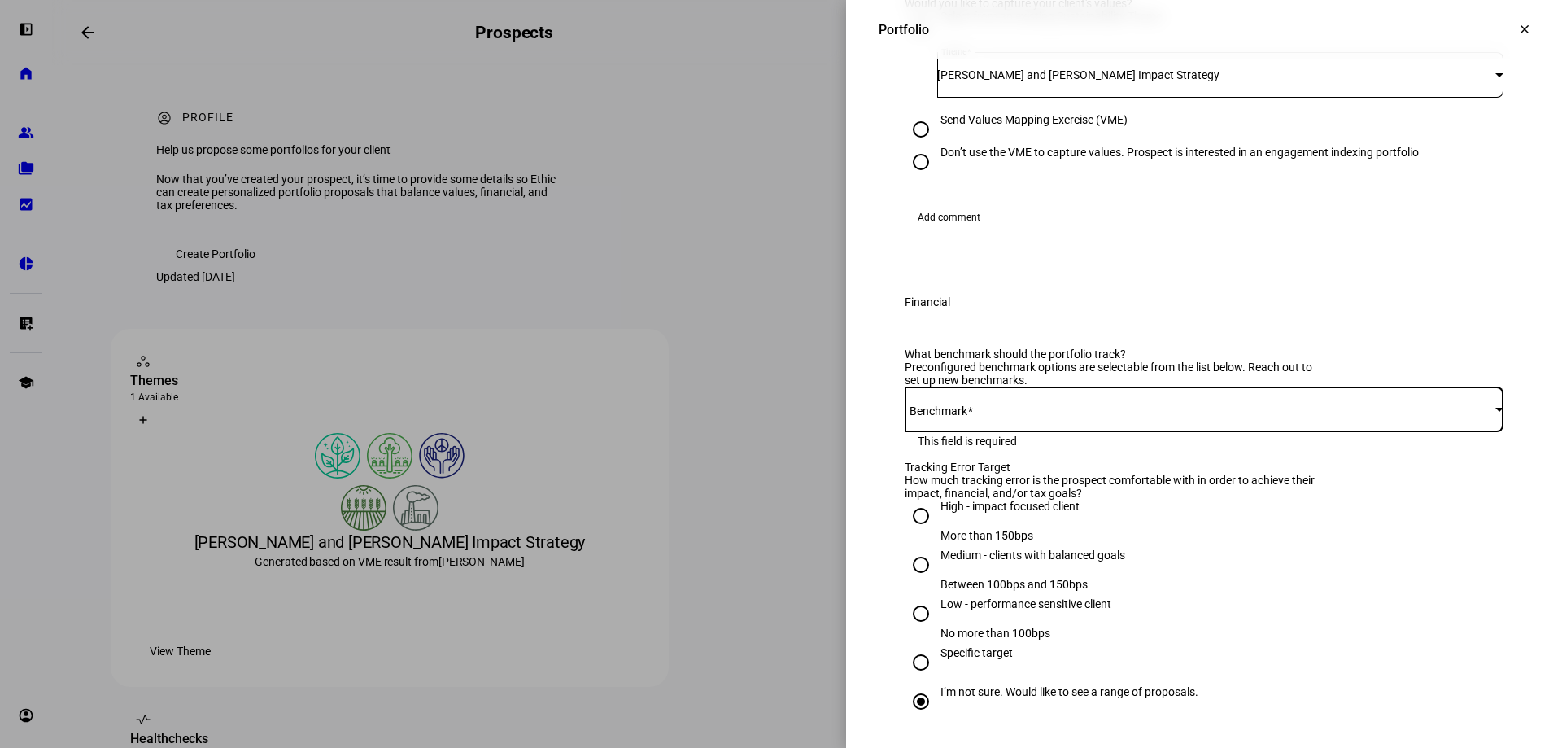
click at [1496, 411] on div at bounding box center [1500, 409] width 8 height 4
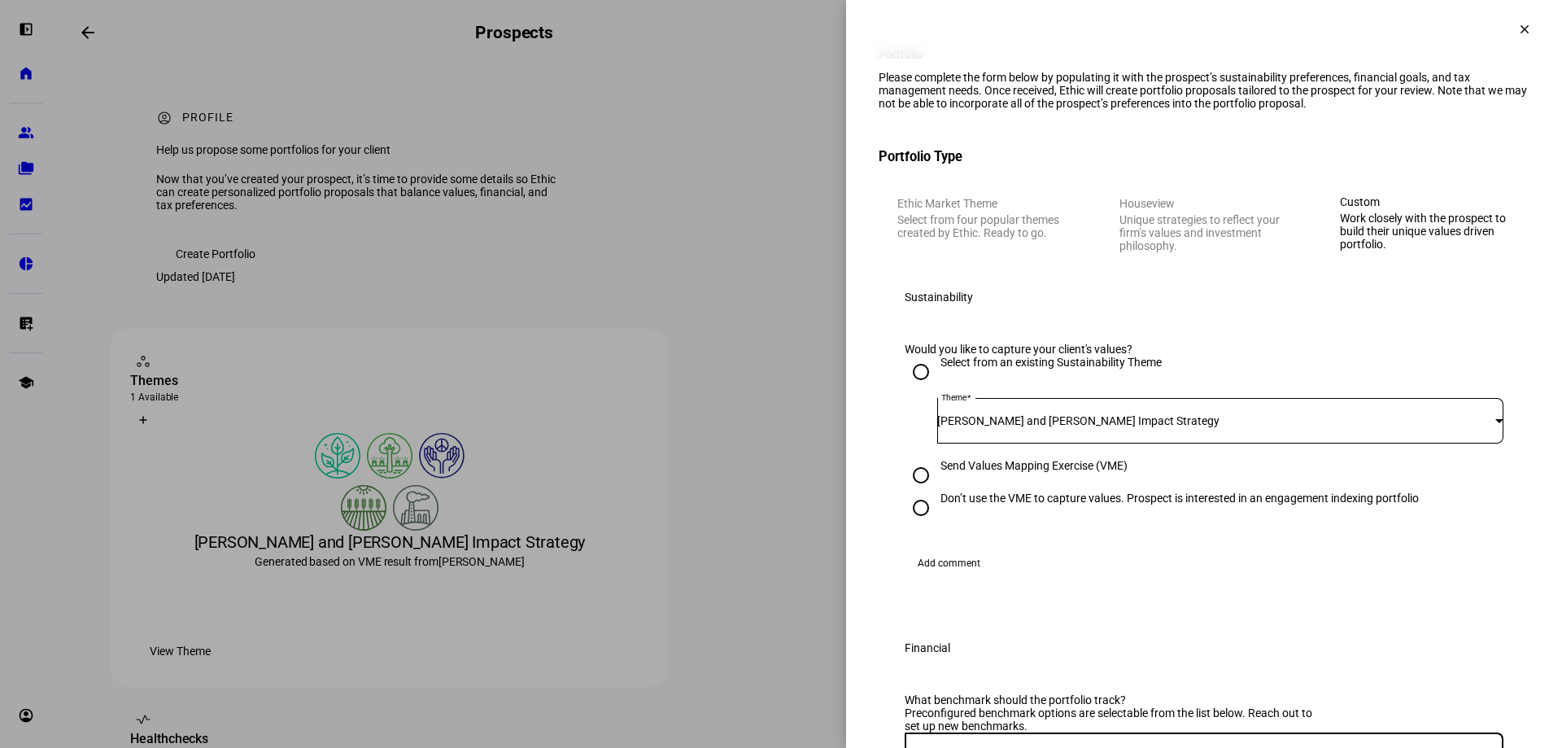
scroll to position [0, 0]
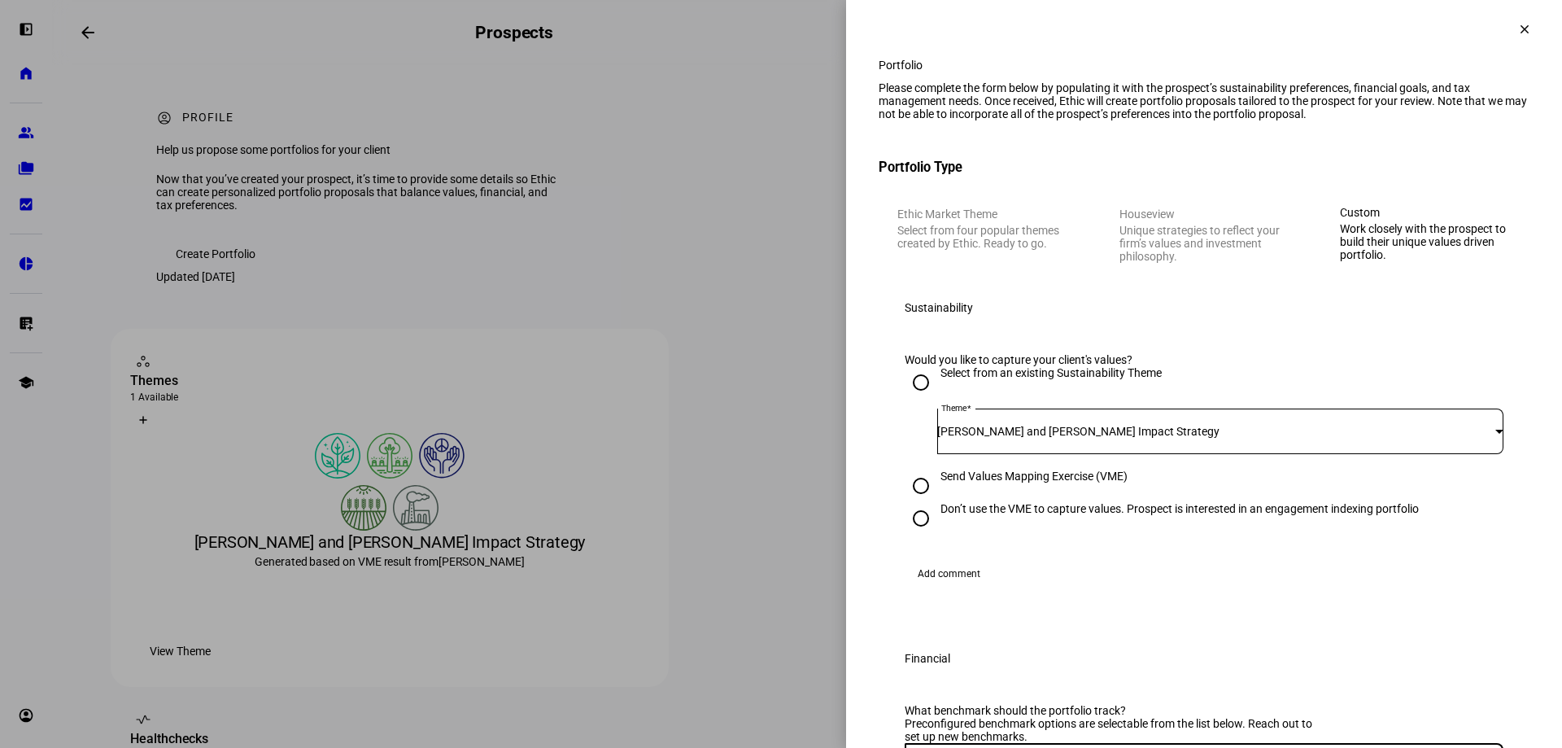
click at [1518, 27] on mat-icon "clear" at bounding box center [1525, 29] width 15 height 15
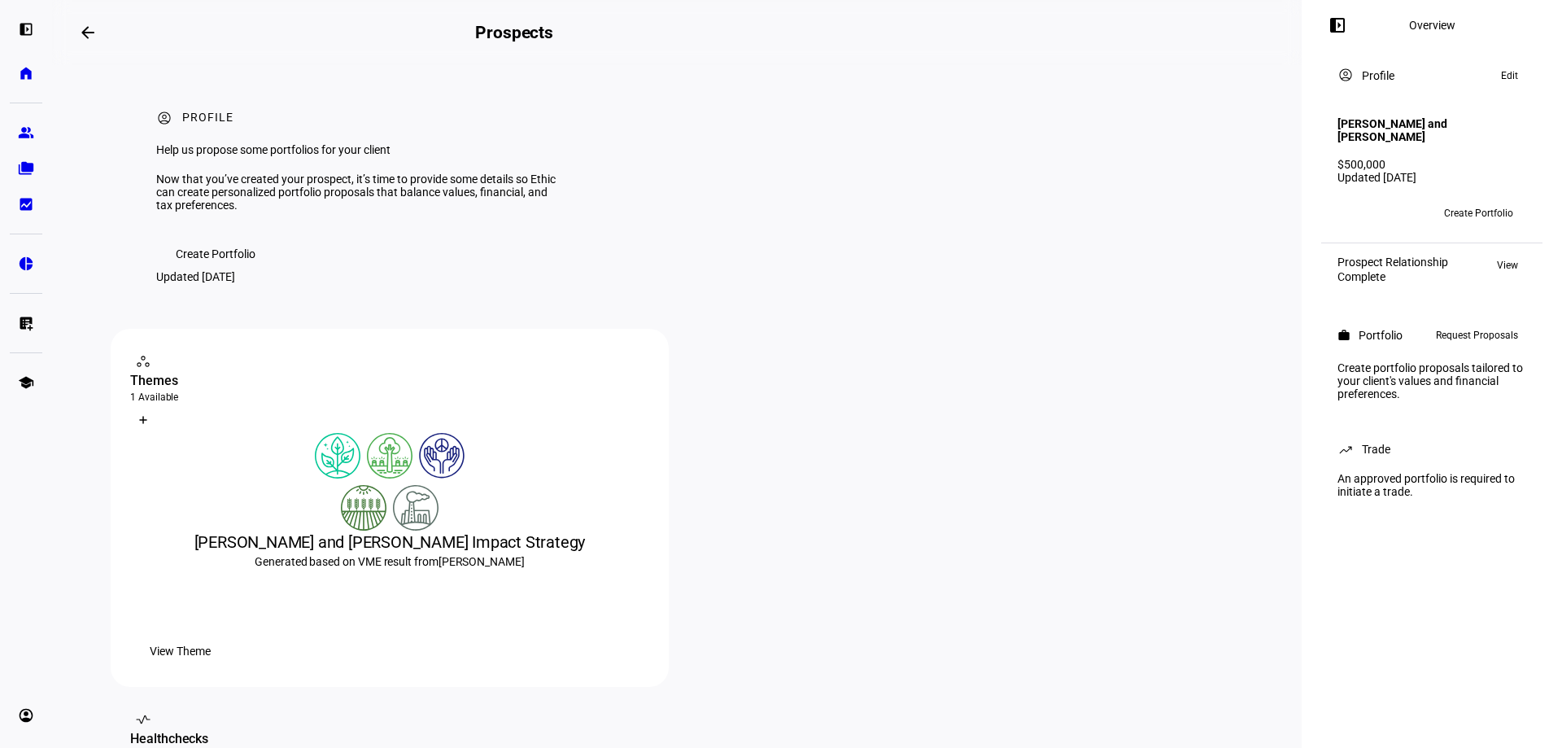
click at [1475, 212] on span "Create Portfolio" at bounding box center [1478, 213] width 69 height 26
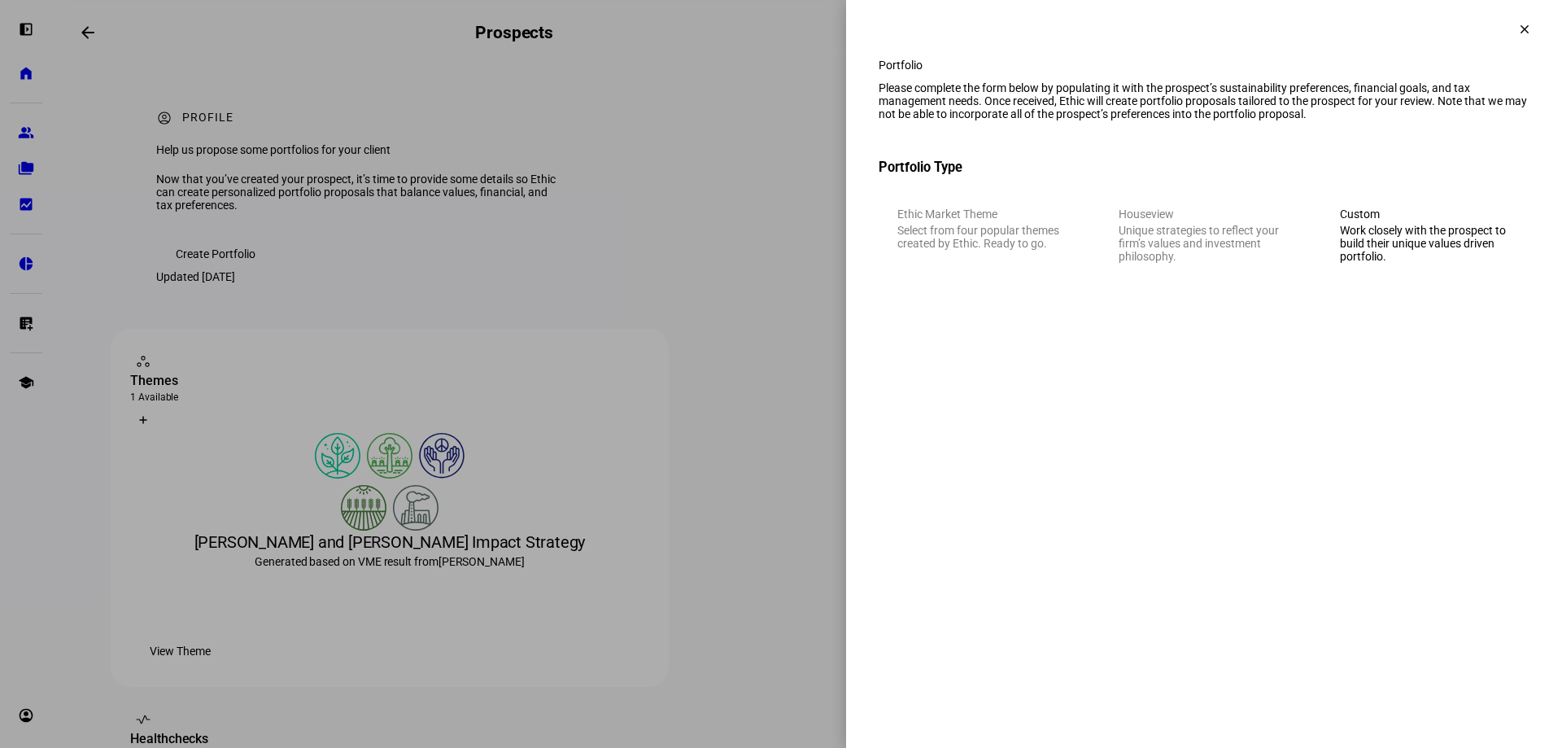
click at [1529, 28] on span at bounding box center [1524, 29] width 39 height 39
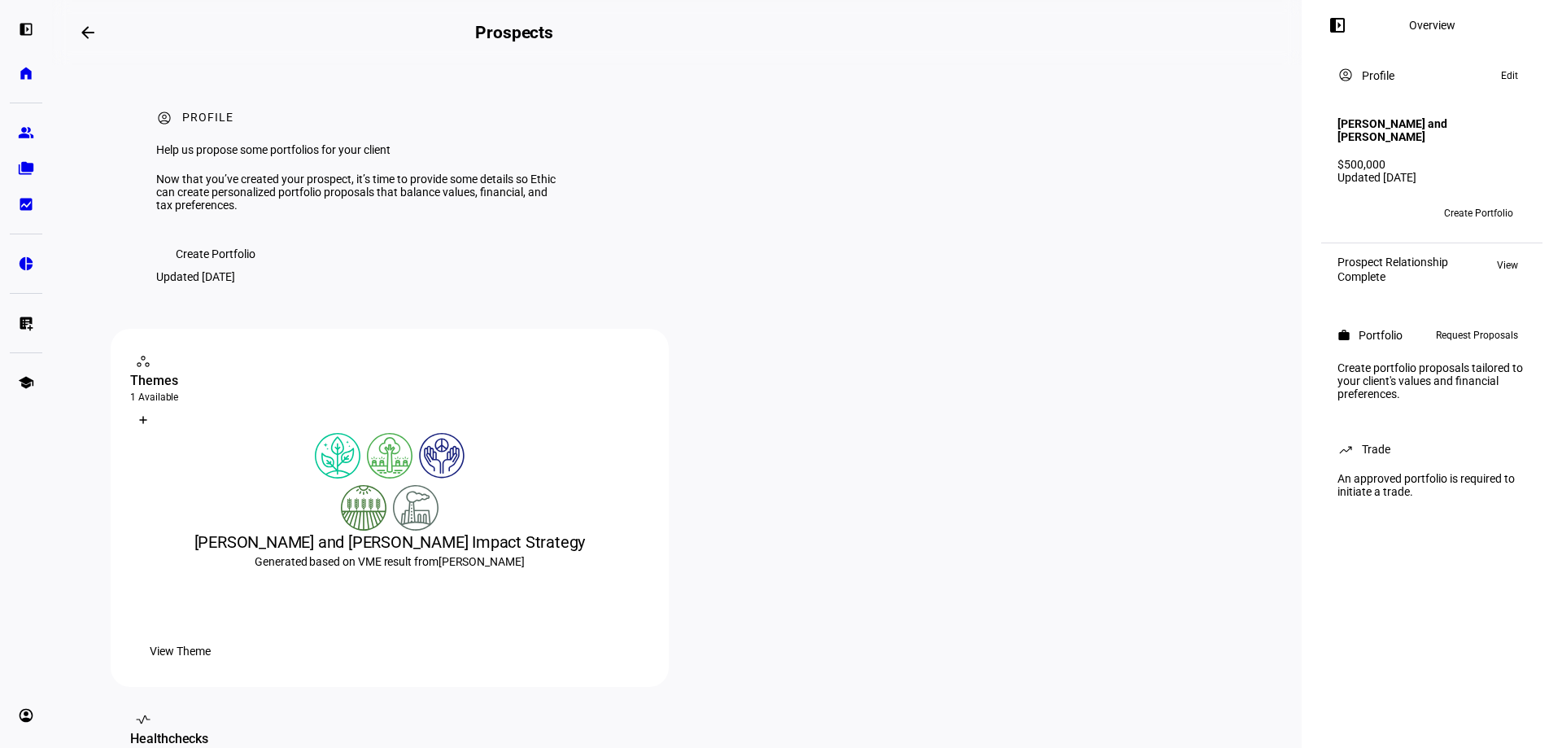
click at [1519, 81] on span at bounding box center [1509, 76] width 33 height 20
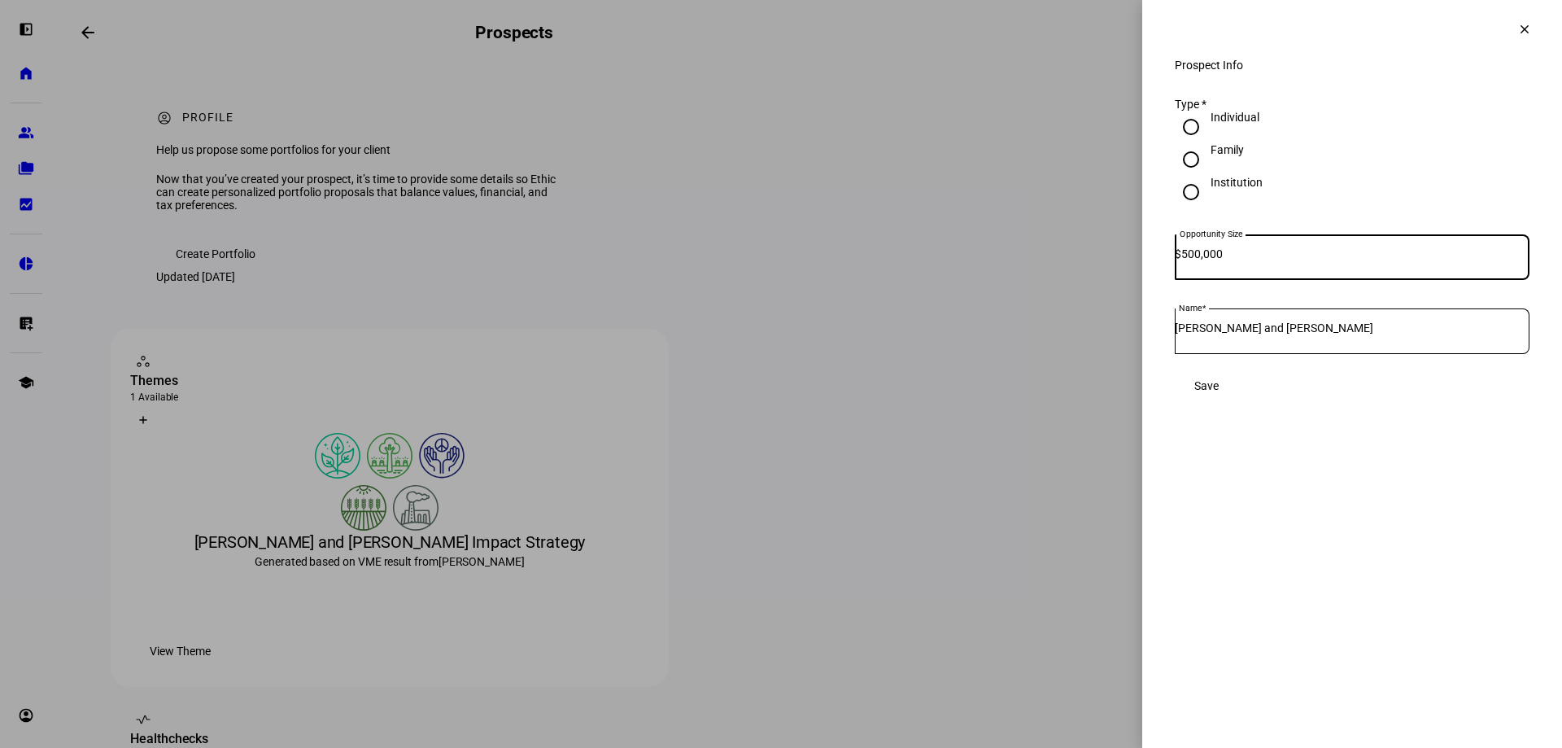
drag, startPoint x: 1247, startPoint y: 265, endPoint x: 1182, endPoint y: 273, distance: 65.5
click at [1182, 273] on div "Opportunity Size $ 500,000" at bounding box center [1352, 257] width 355 height 46
type input "1,000,000"
click at [1219, 392] on span "Save" at bounding box center [1207, 385] width 24 height 13
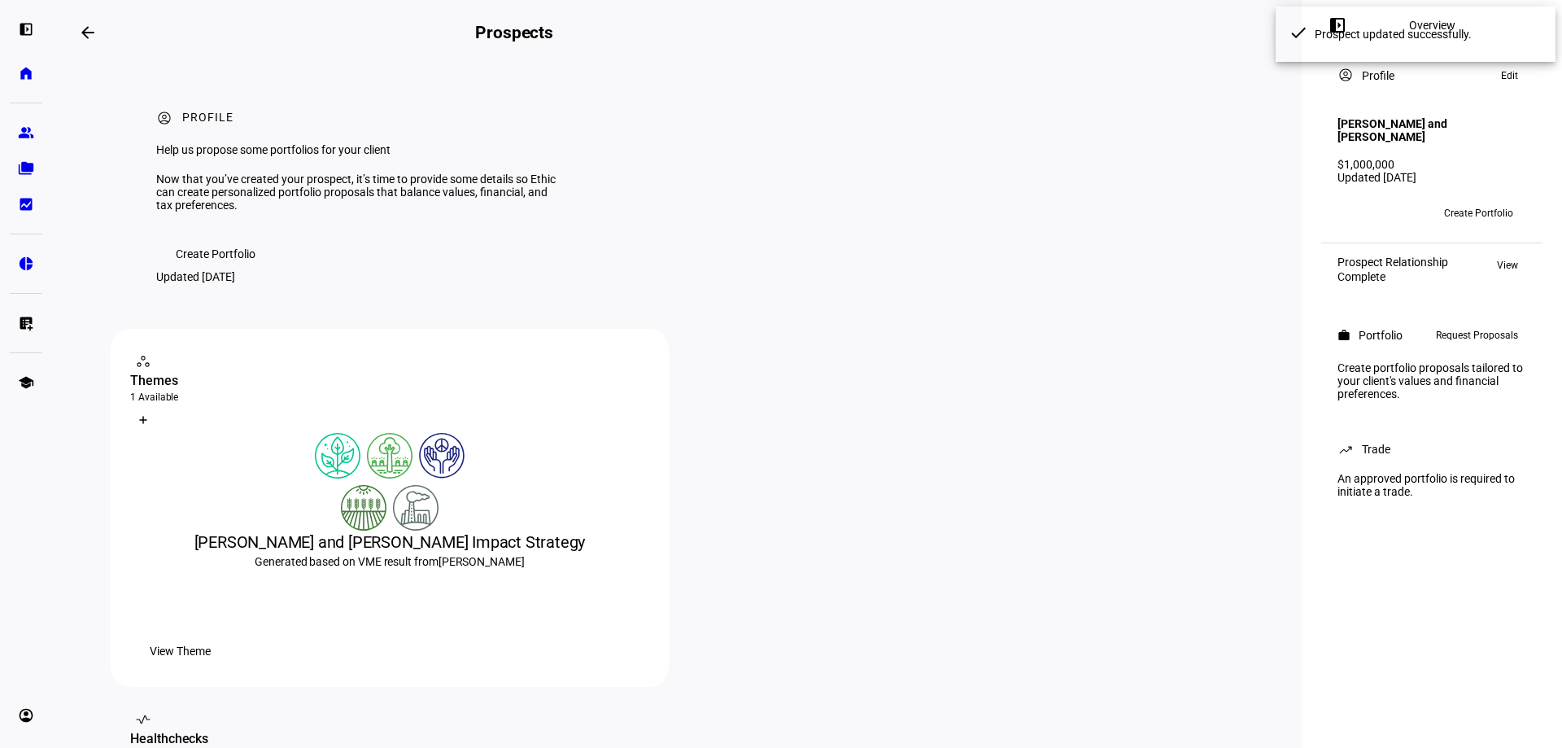
click at [1458, 207] on span "Create Portfolio" at bounding box center [1478, 213] width 69 height 26
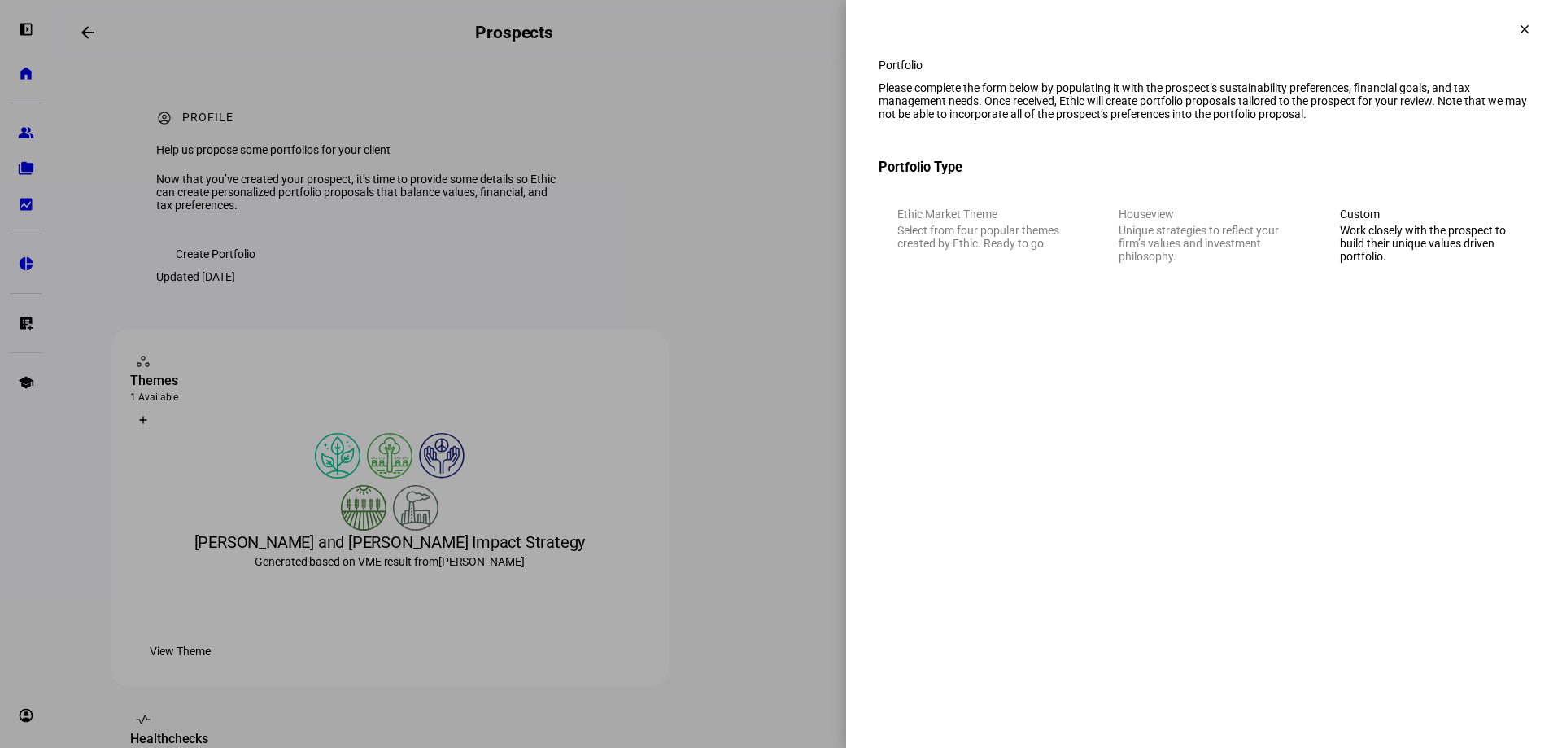
click at [1524, 31] on mat-icon "clear" at bounding box center [1525, 29] width 15 height 15
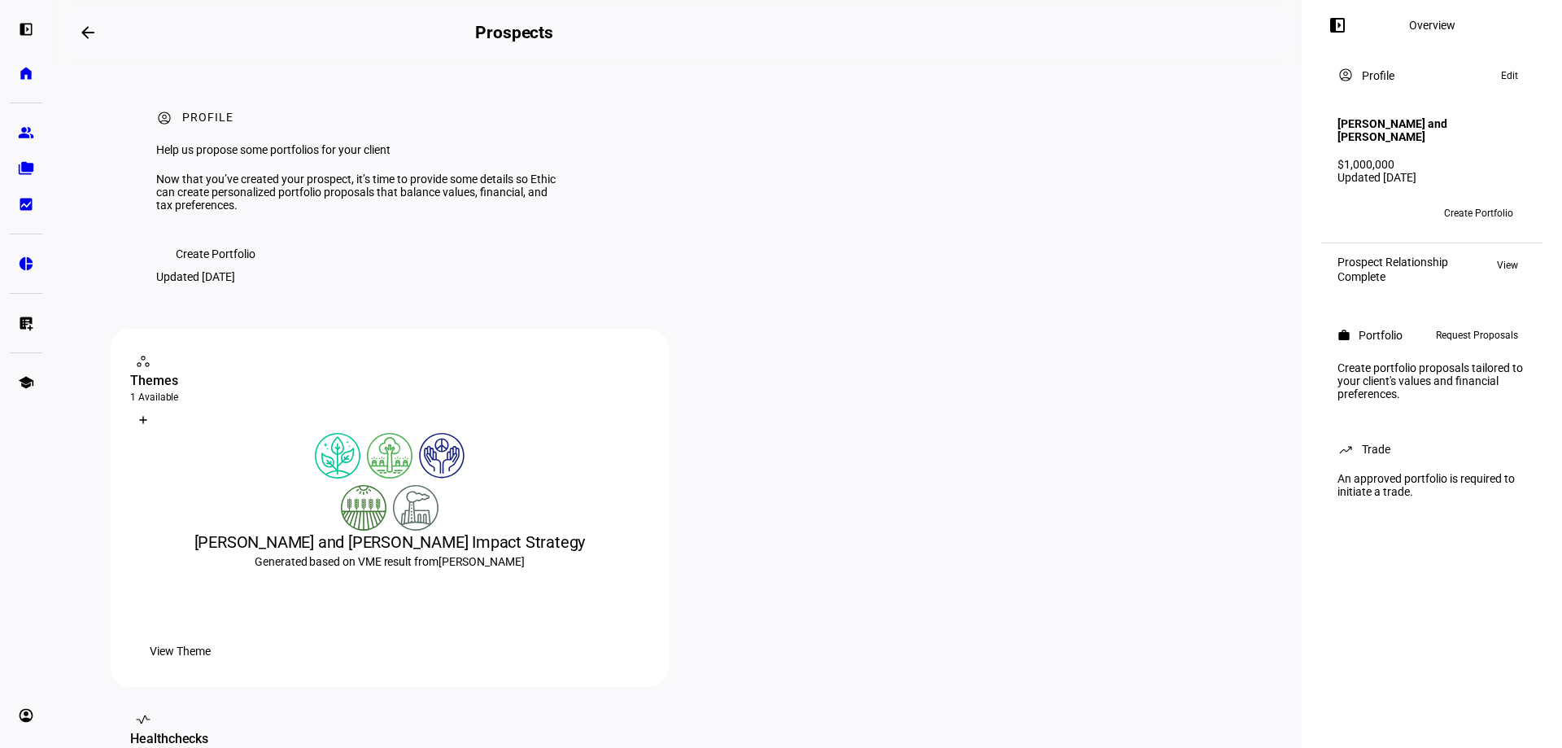
click at [1510, 72] on span "Edit" at bounding box center [1509, 76] width 17 height 20
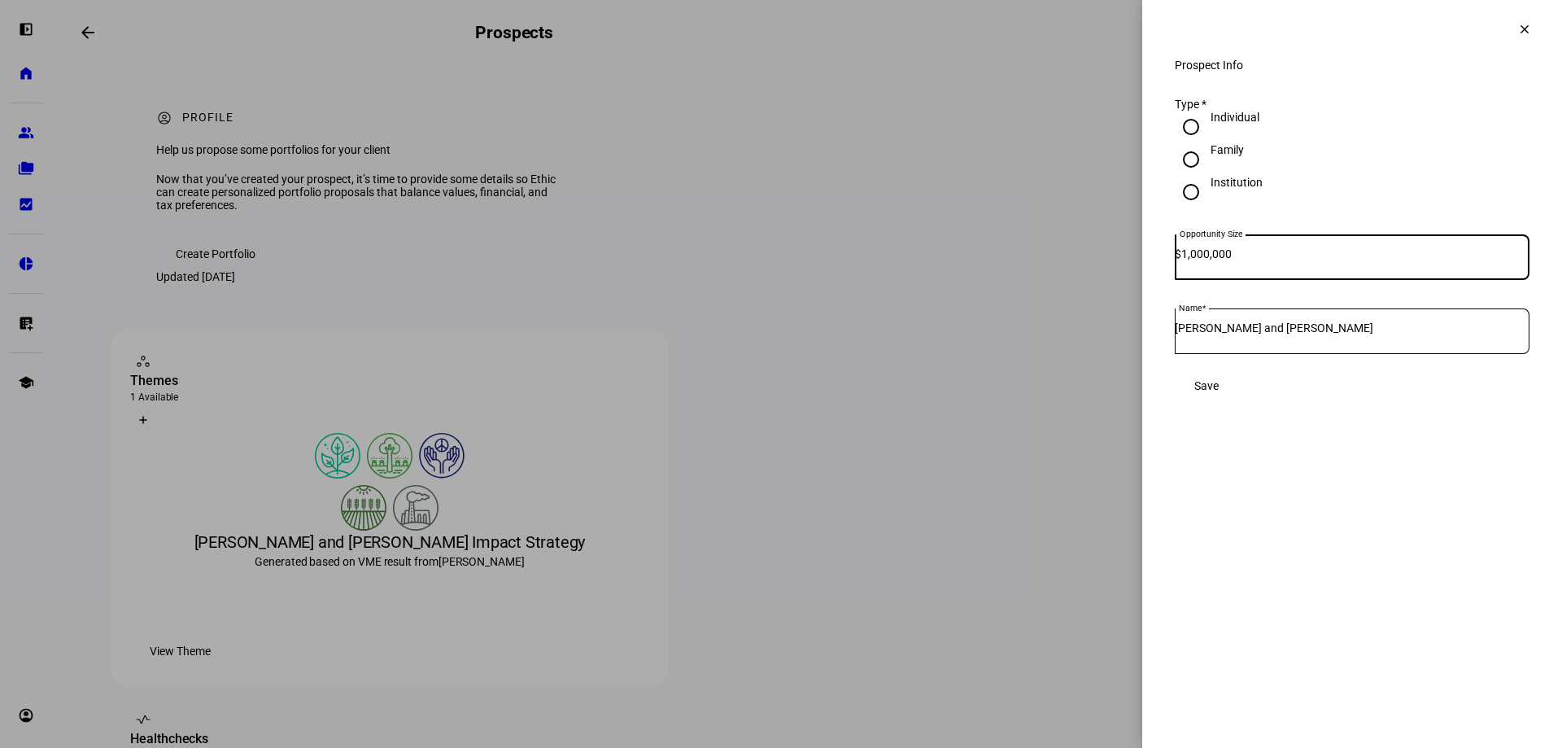
drag, startPoint x: 1268, startPoint y: 270, endPoint x: 1191, endPoint y: 273, distance: 76.6
click at [1191, 273] on div "Opportunity Size $ 1,000,000" at bounding box center [1352, 257] width 355 height 46
type input "500,000"
click at [1219, 392] on span "Save" at bounding box center [1207, 385] width 24 height 13
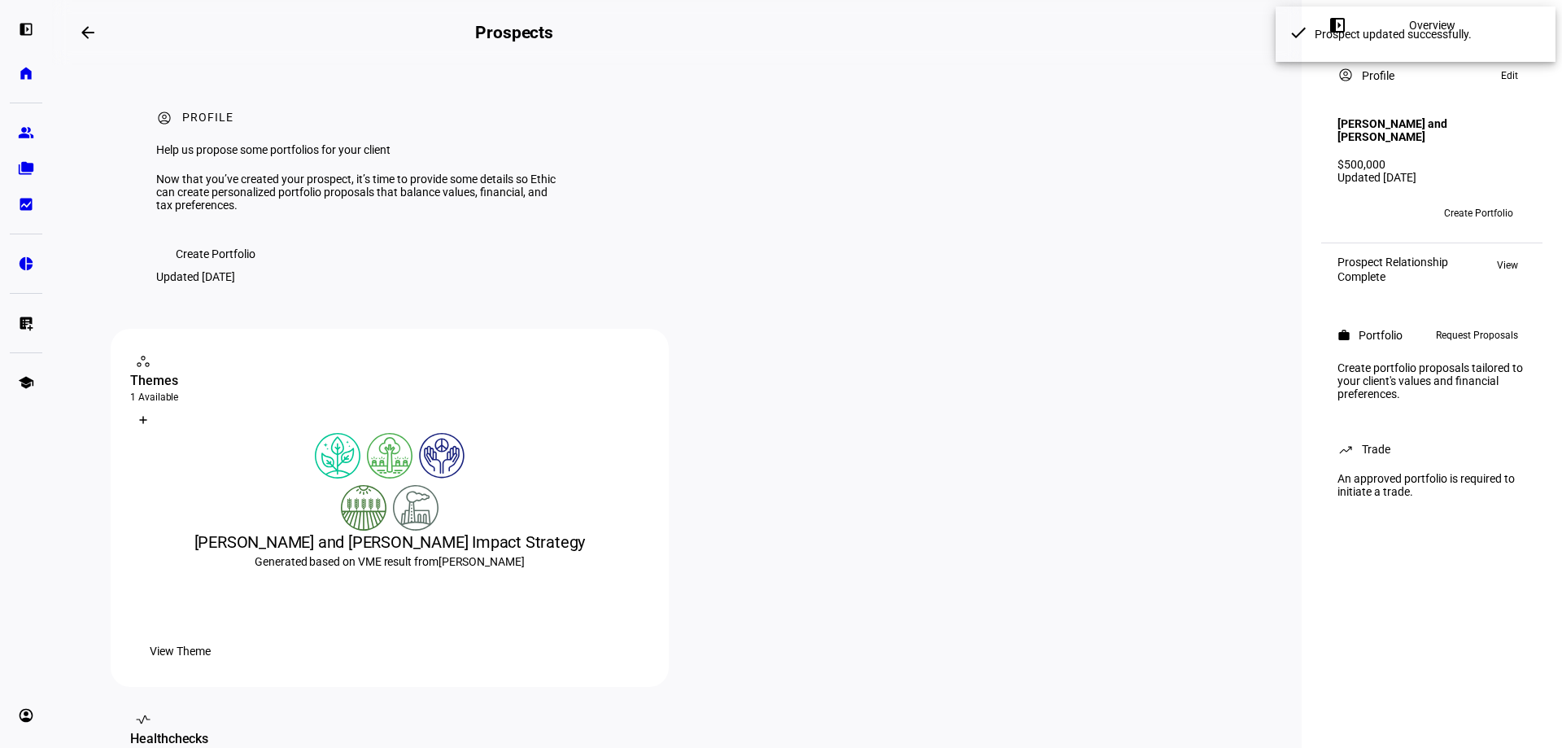
click at [1468, 212] on span "Create Portfolio" at bounding box center [1478, 213] width 69 height 26
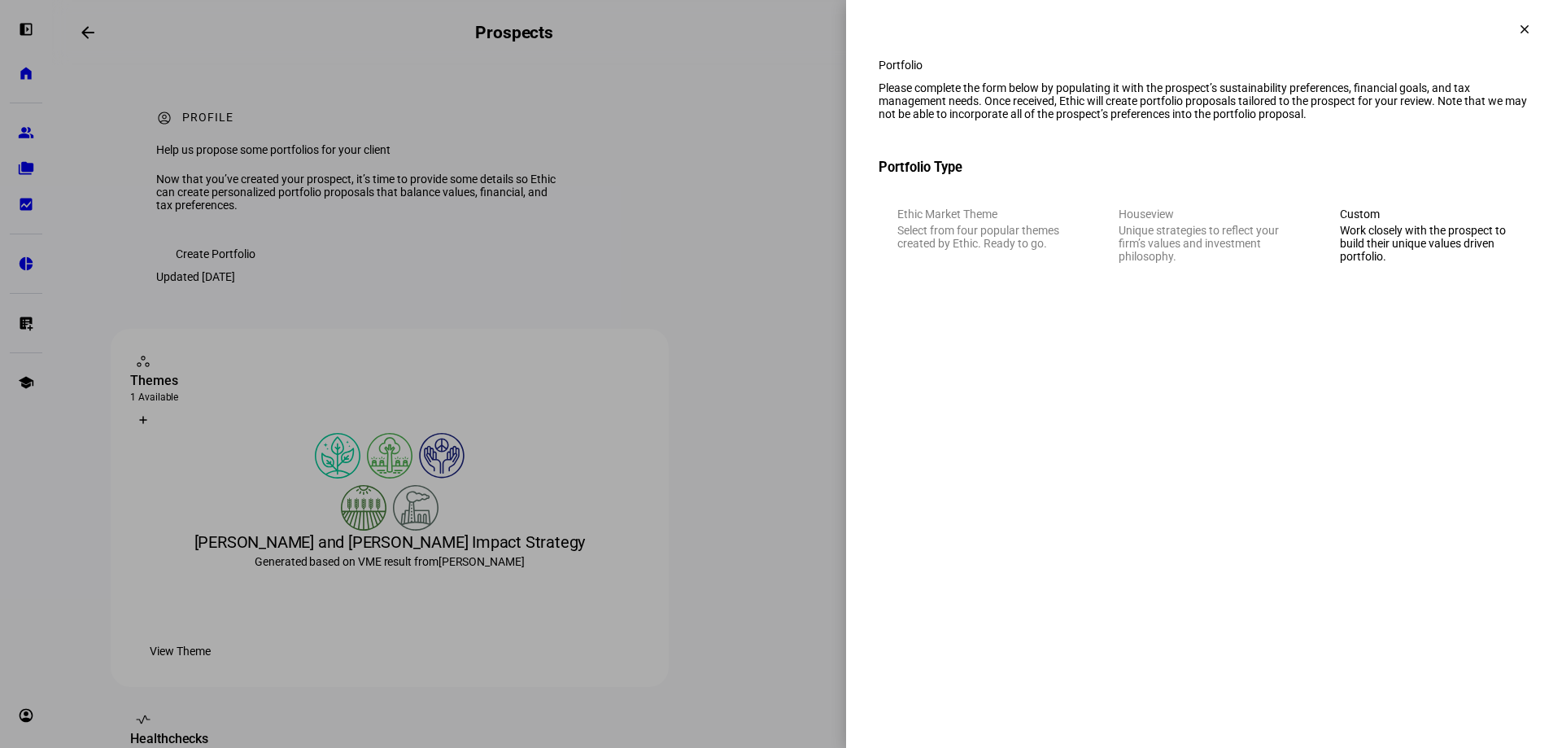
click at [949, 238] on eth-mega-radio-group "Ethic Market Theme Select from four popular themes created by Ethic. Ready to g…" at bounding box center [1204, 235] width 651 height 93
click at [1396, 249] on eth-mega-radio-button "Custom Work closely with the prospect to build their unique values driven portf…" at bounding box center [1426, 235] width 208 height 93
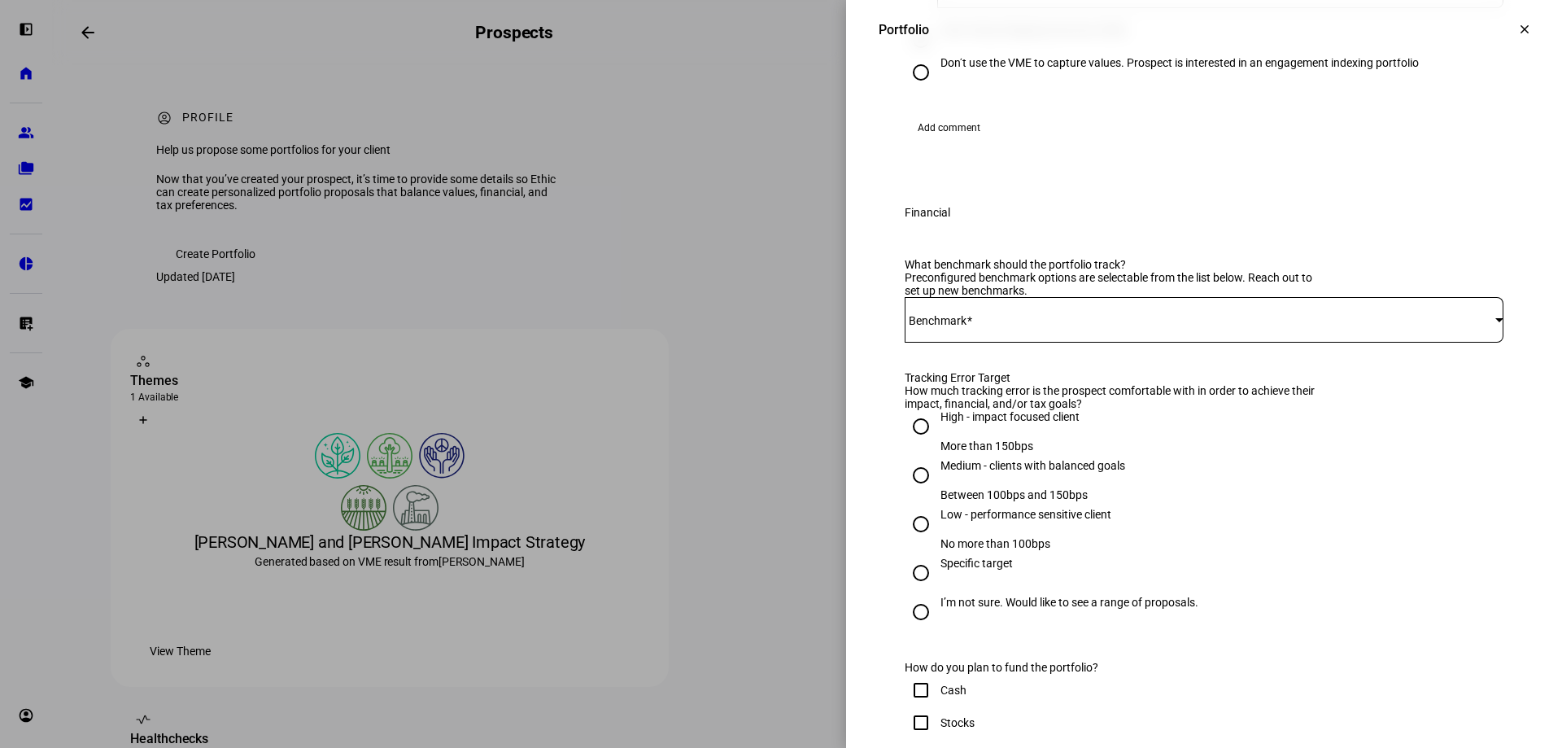
scroll to position [488, 0]
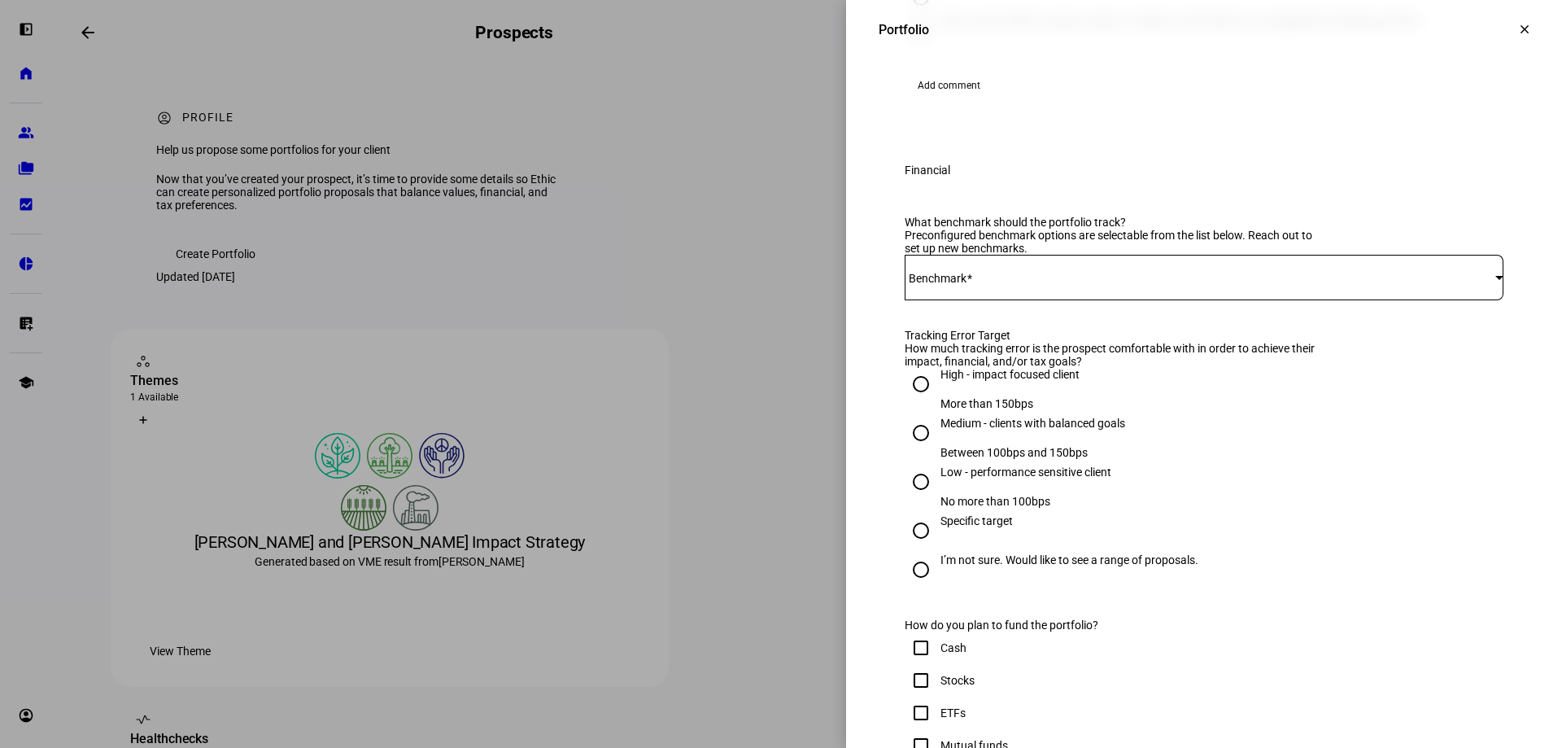
click at [1496, 279] on div at bounding box center [1500, 277] width 8 height 4
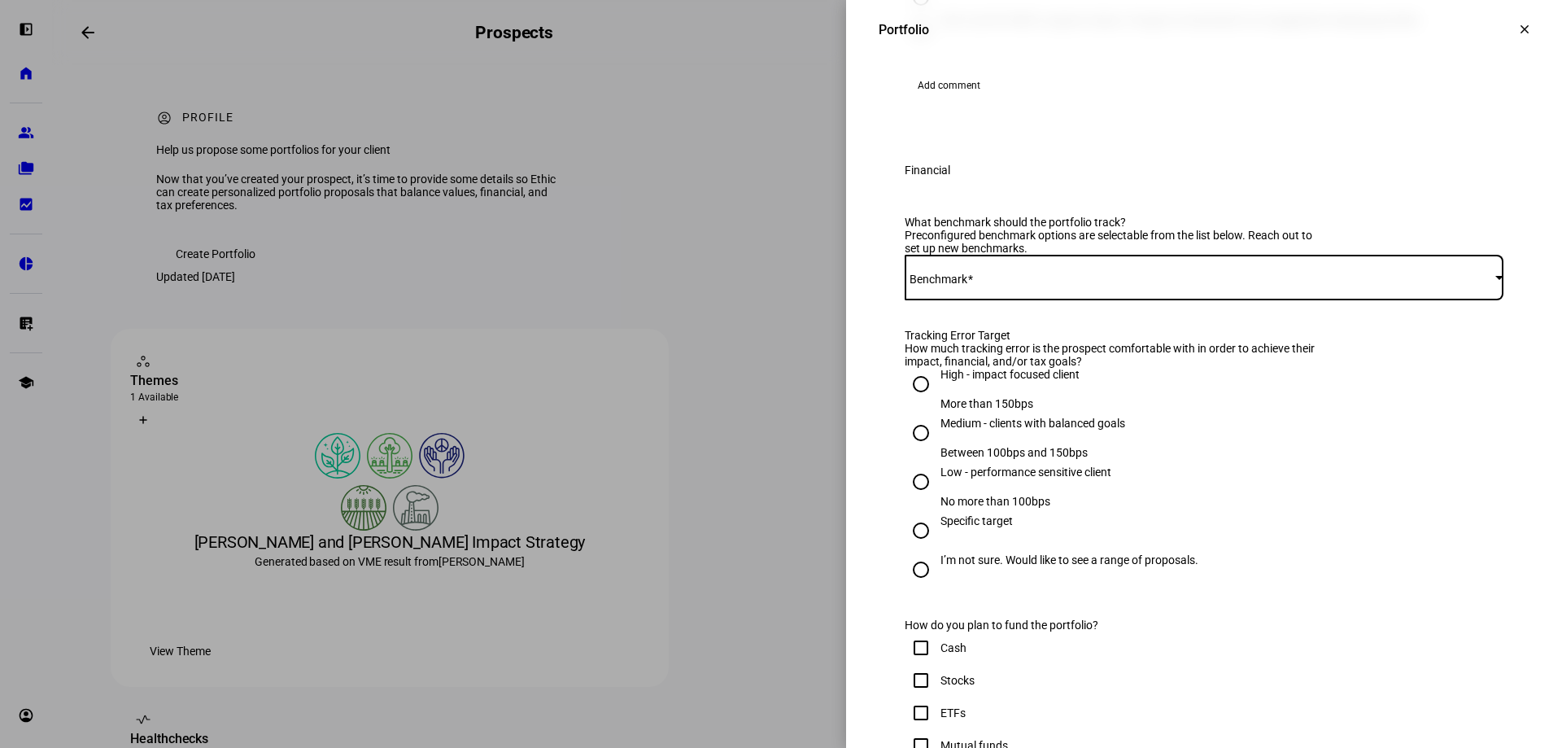
click at [1496, 279] on div at bounding box center [1500, 277] width 8 height 4
click at [1368, 284] on span at bounding box center [1200, 277] width 591 height 13
click at [967, 300] on div at bounding box center [1204, 278] width 599 height 46
click at [924, 286] on mat-label "Benchmark" at bounding box center [939, 279] width 58 height 13
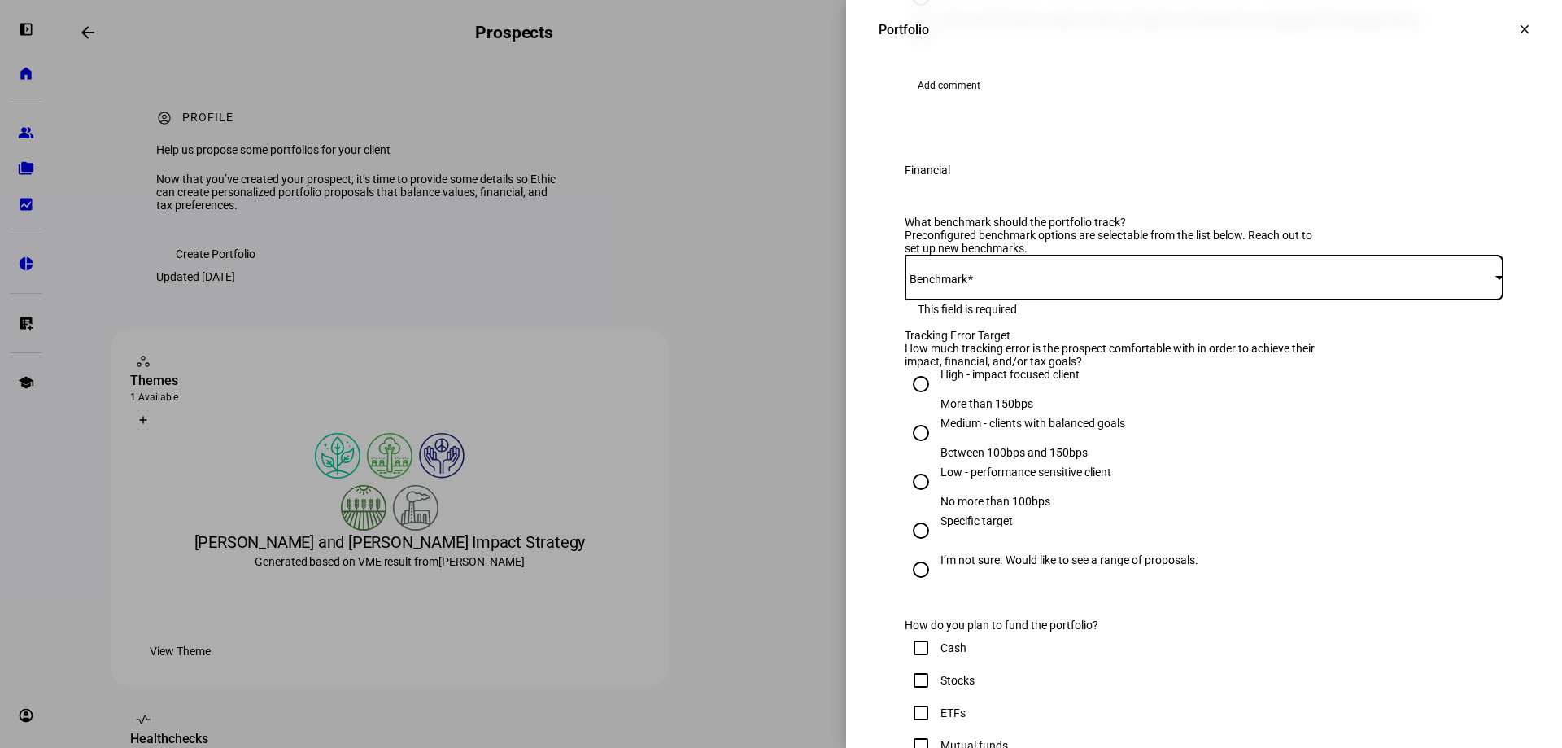
drag, startPoint x: 961, startPoint y: 406, endPoint x: 981, endPoint y: 401, distance: 20.9
click at [963, 284] on span at bounding box center [1200, 277] width 591 height 13
click at [1002, 255] on div "Preconfigured benchmark options are selectable from the list below. Reach out t…" at bounding box center [1114, 242] width 419 height 26
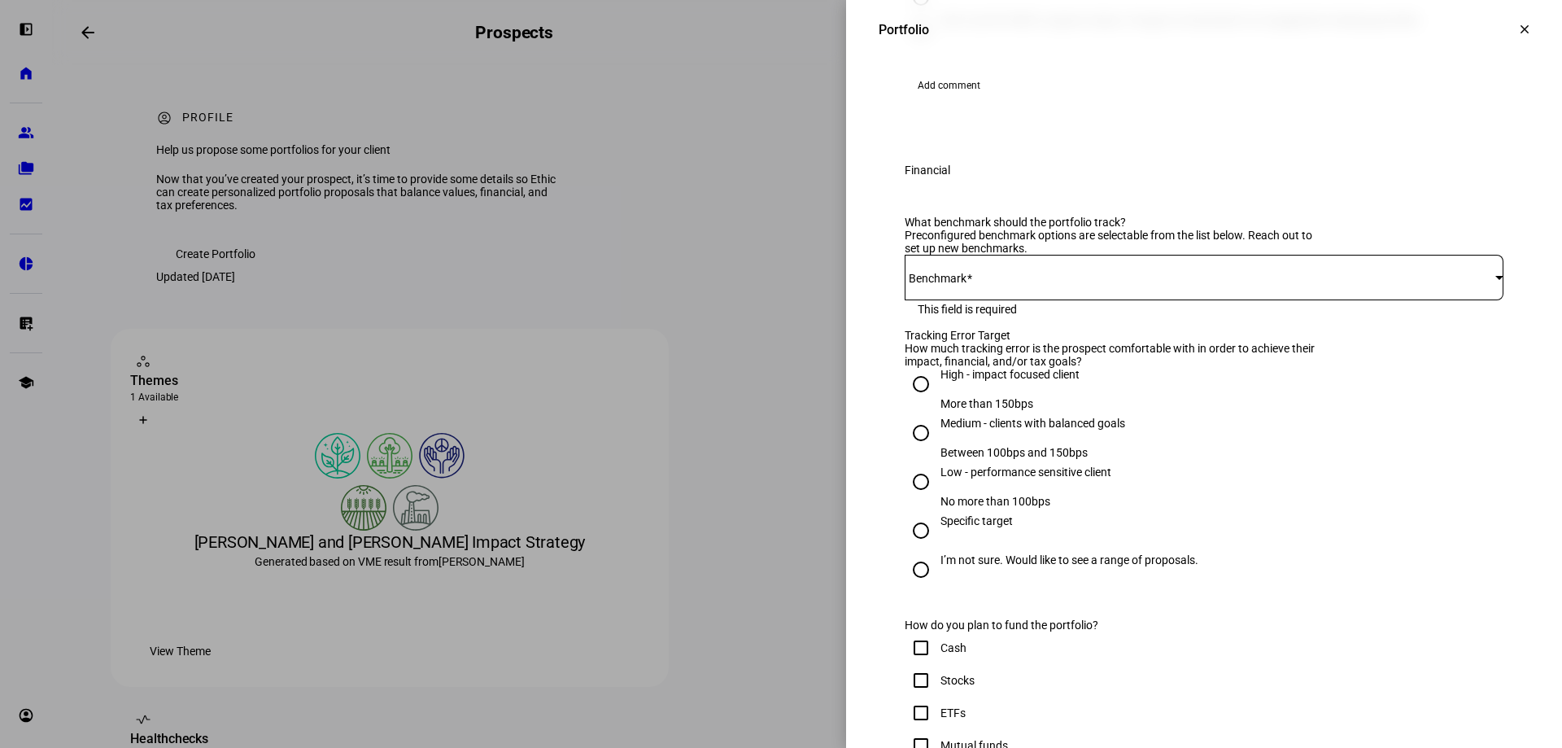
click at [1051, 284] on span at bounding box center [1200, 277] width 591 height 13
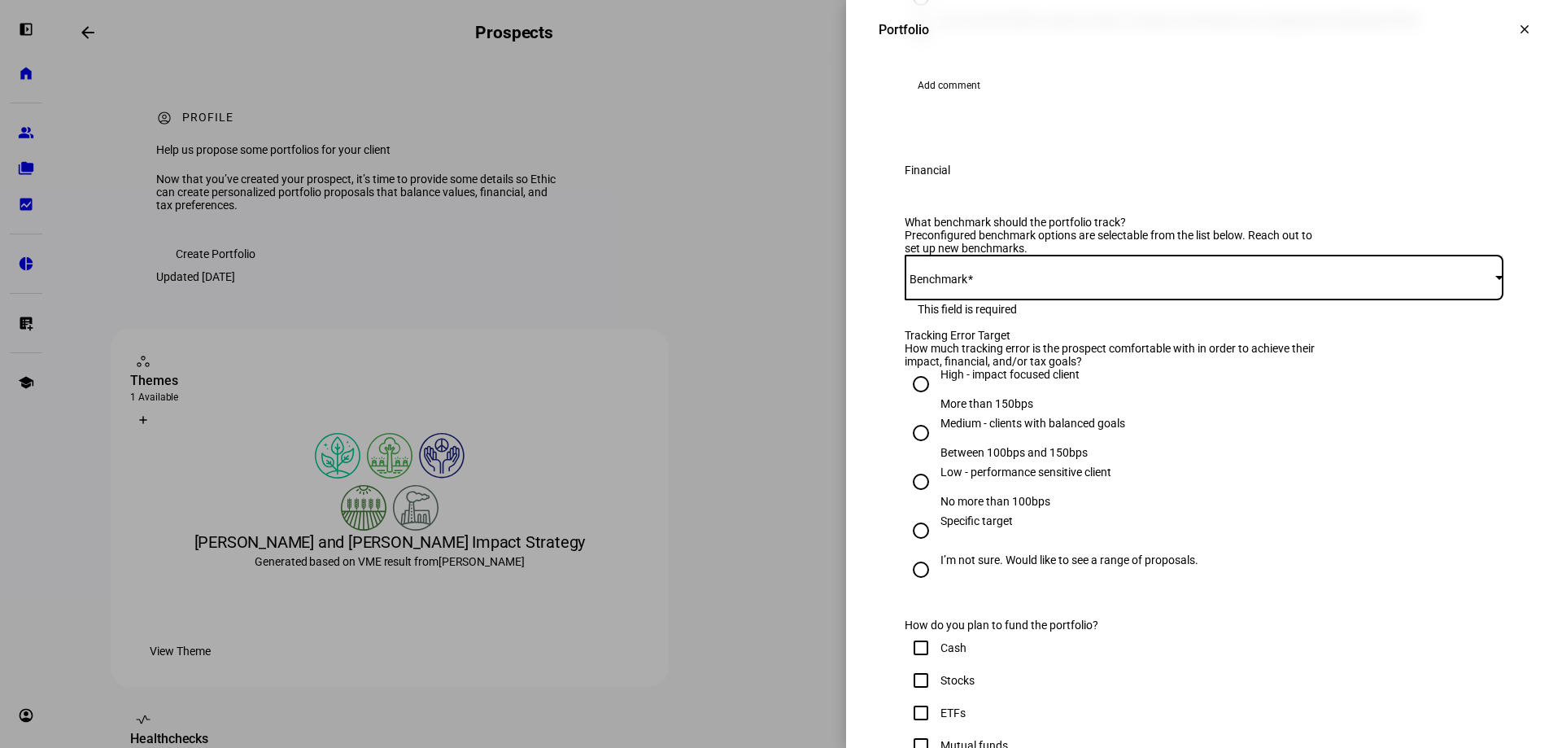
click at [1496, 279] on div at bounding box center [1500, 277] width 8 height 4
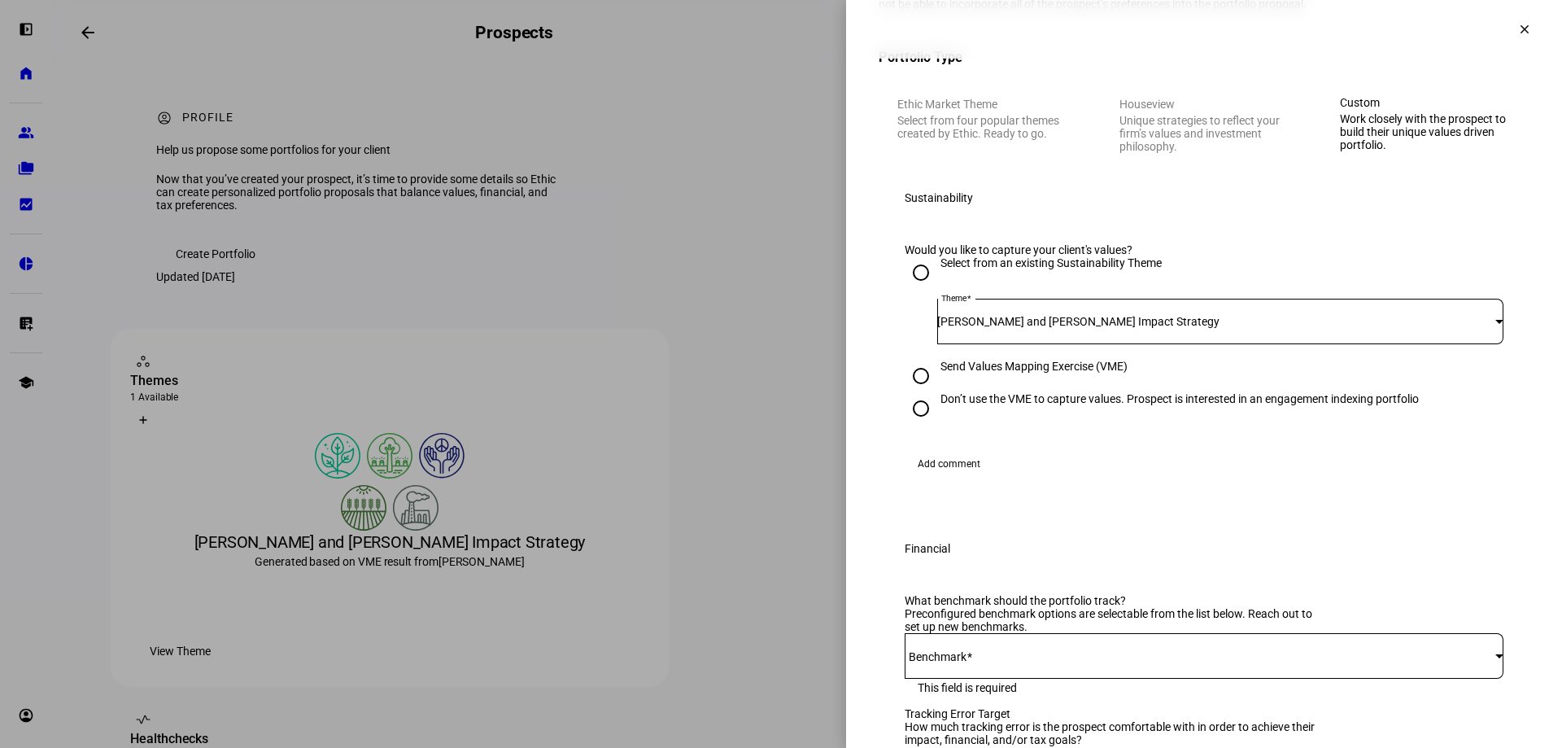
scroll to position [0, 0]
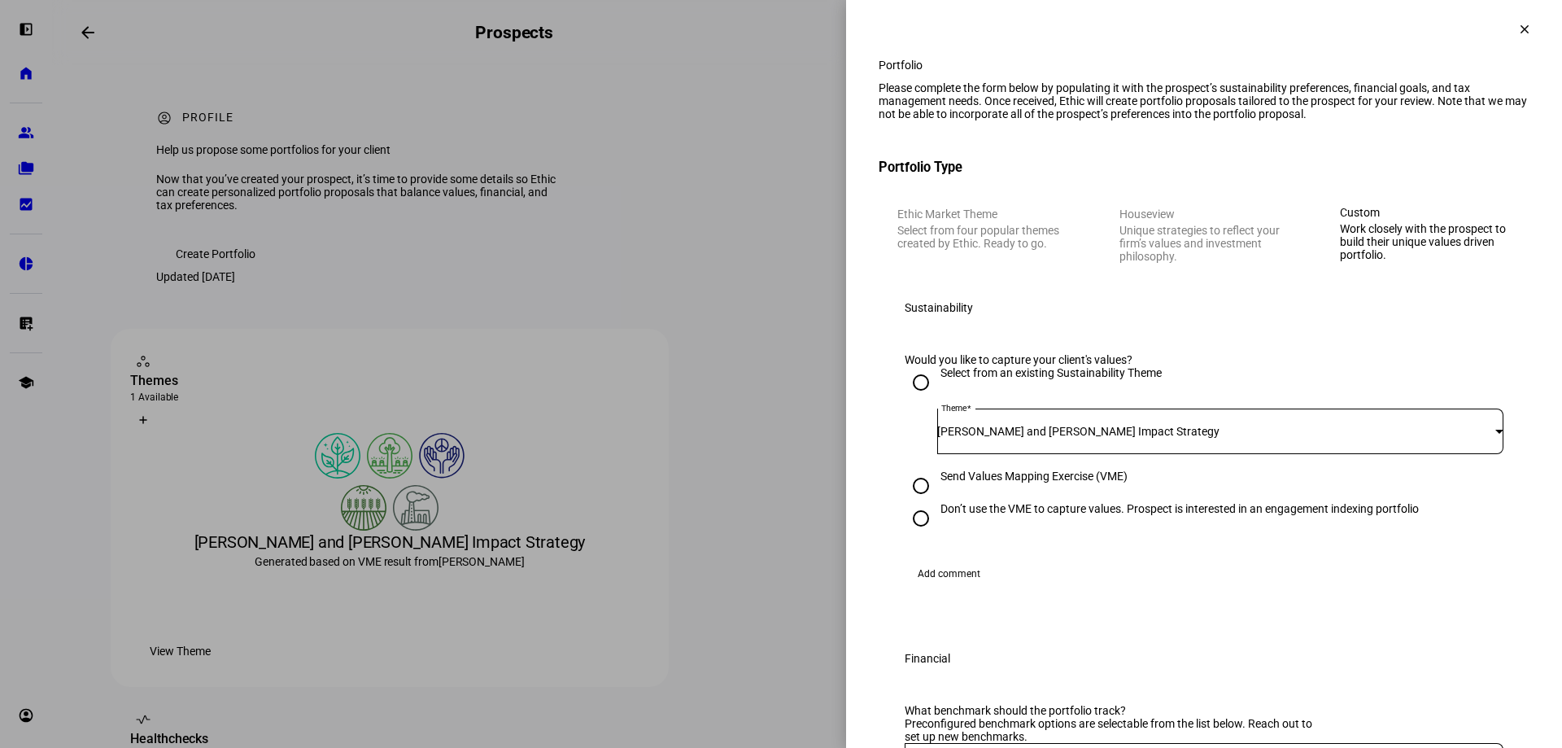
click at [357, 632] on div at bounding box center [781, 374] width 1562 height 748
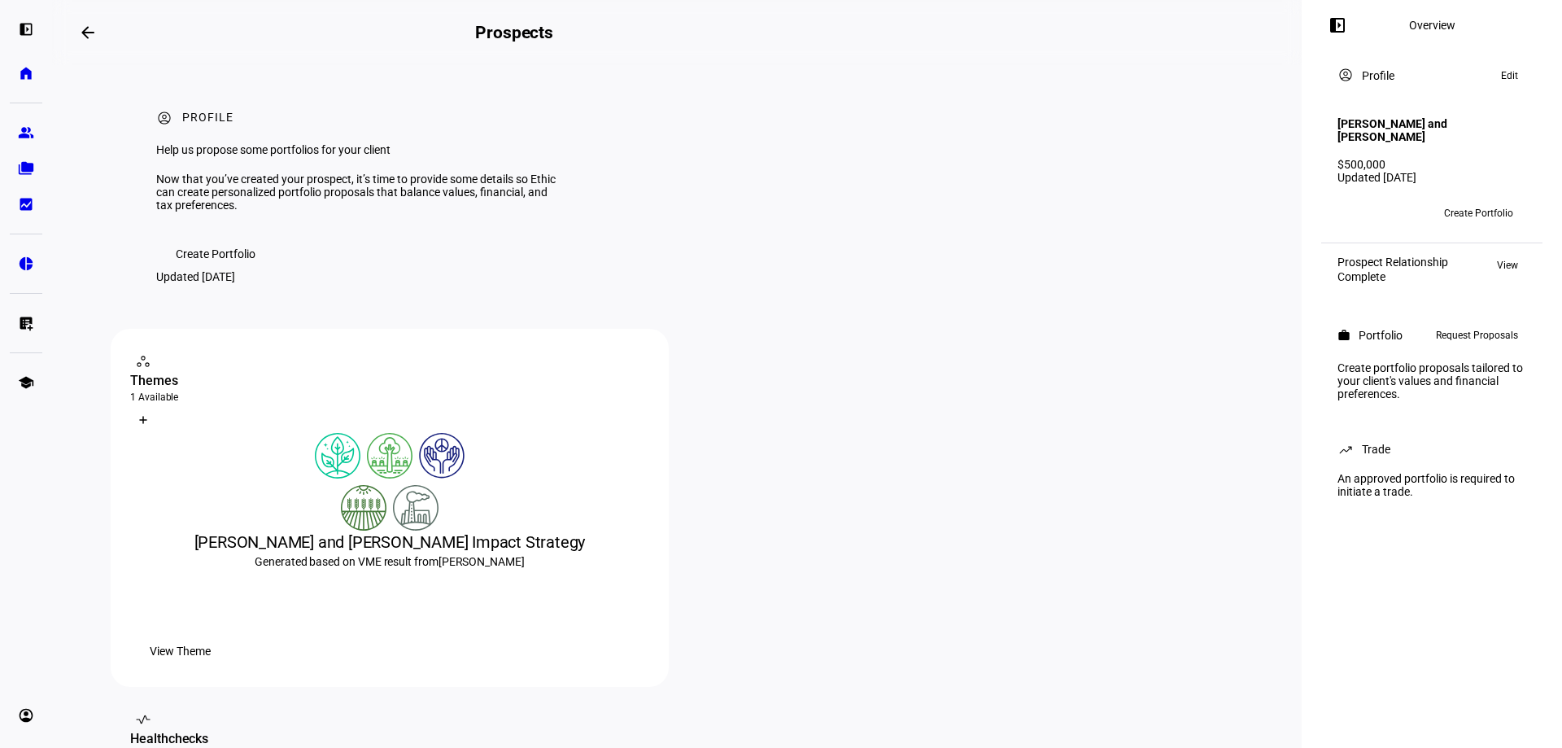
click at [388, 553] on div "[PERSON_NAME] and [PERSON_NAME] Impact Strategy" at bounding box center [389, 542] width 519 height 23
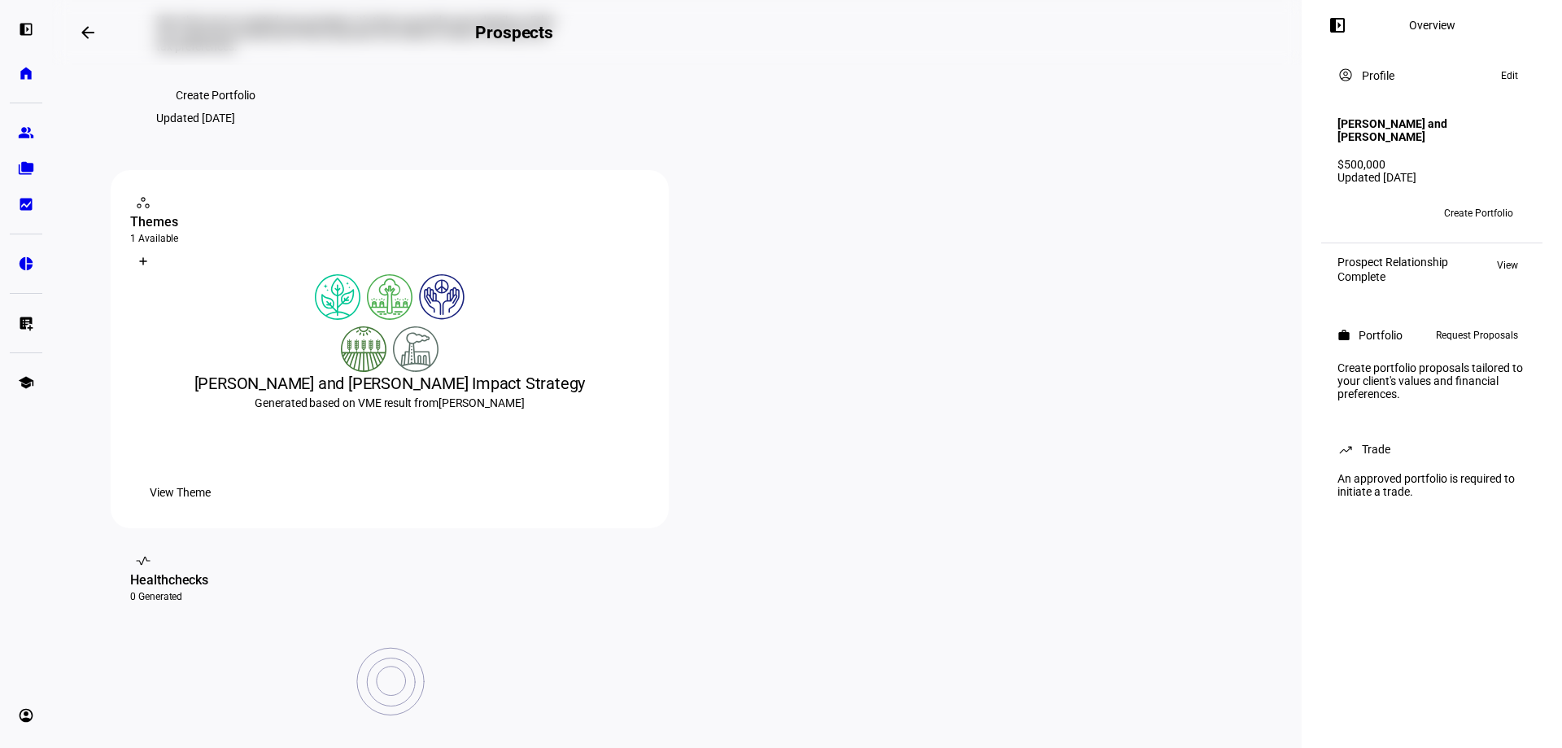
scroll to position [163, 0]
click at [211, 505] on span "View Theme" at bounding box center [180, 488] width 61 height 33
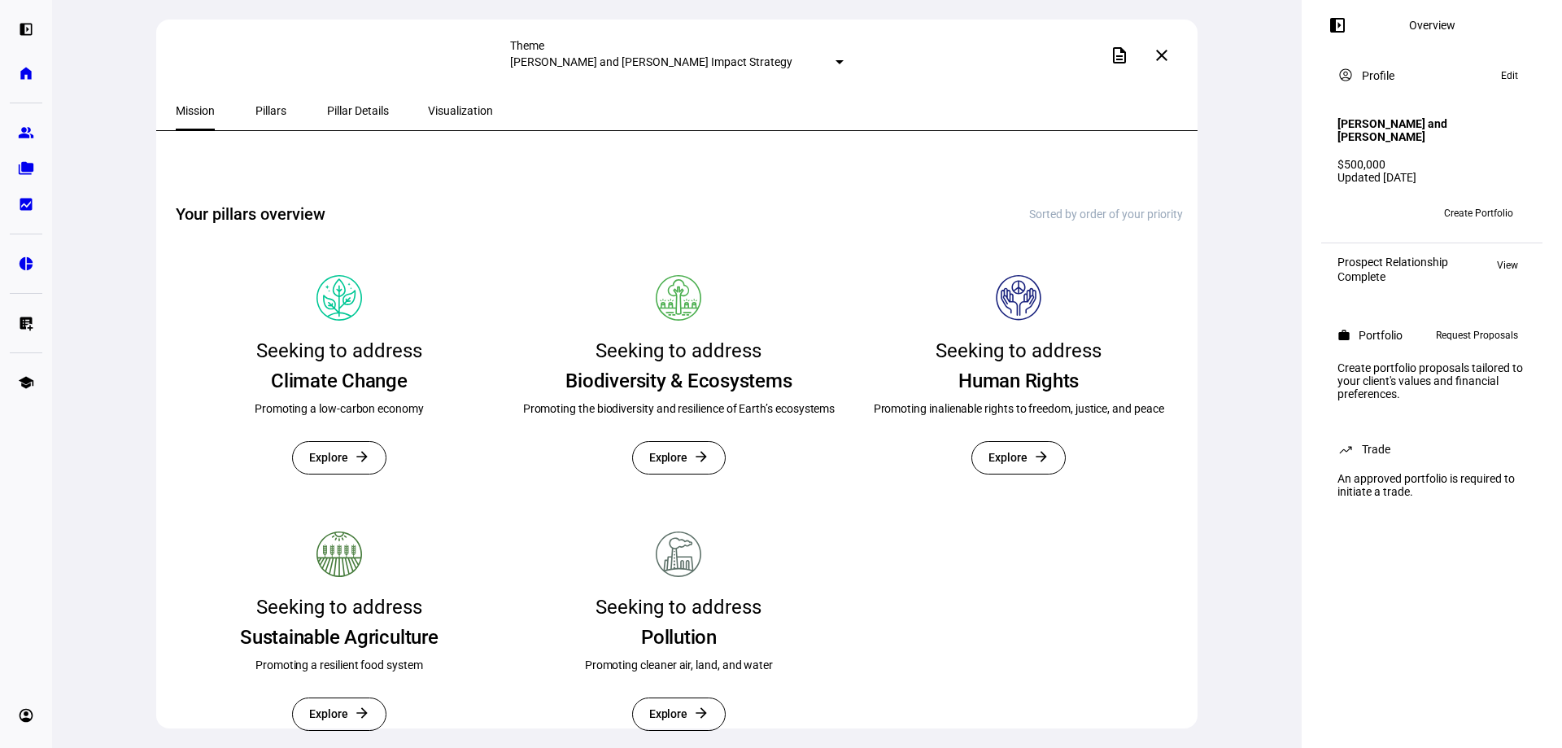
scroll to position [402, 0]
click at [1496, 339] on span "Request Proposals" at bounding box center [1477, 335] width 82 height 20
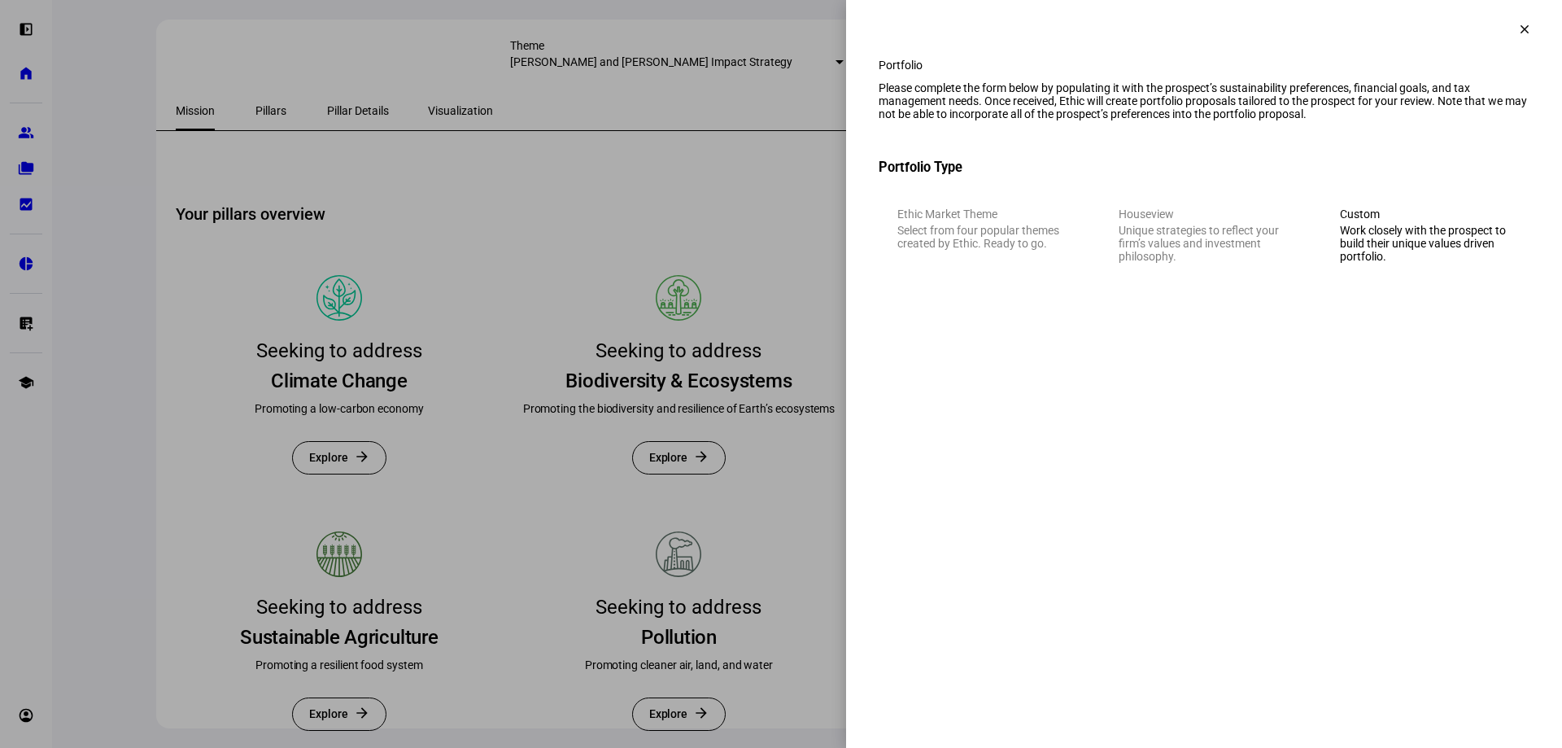
click at [1526, 25] on mat-icon "clear" at bounding box center [1525, 29] width 15 height 15
